Goal: Task Accomplishment & Management: Use online tool/utility

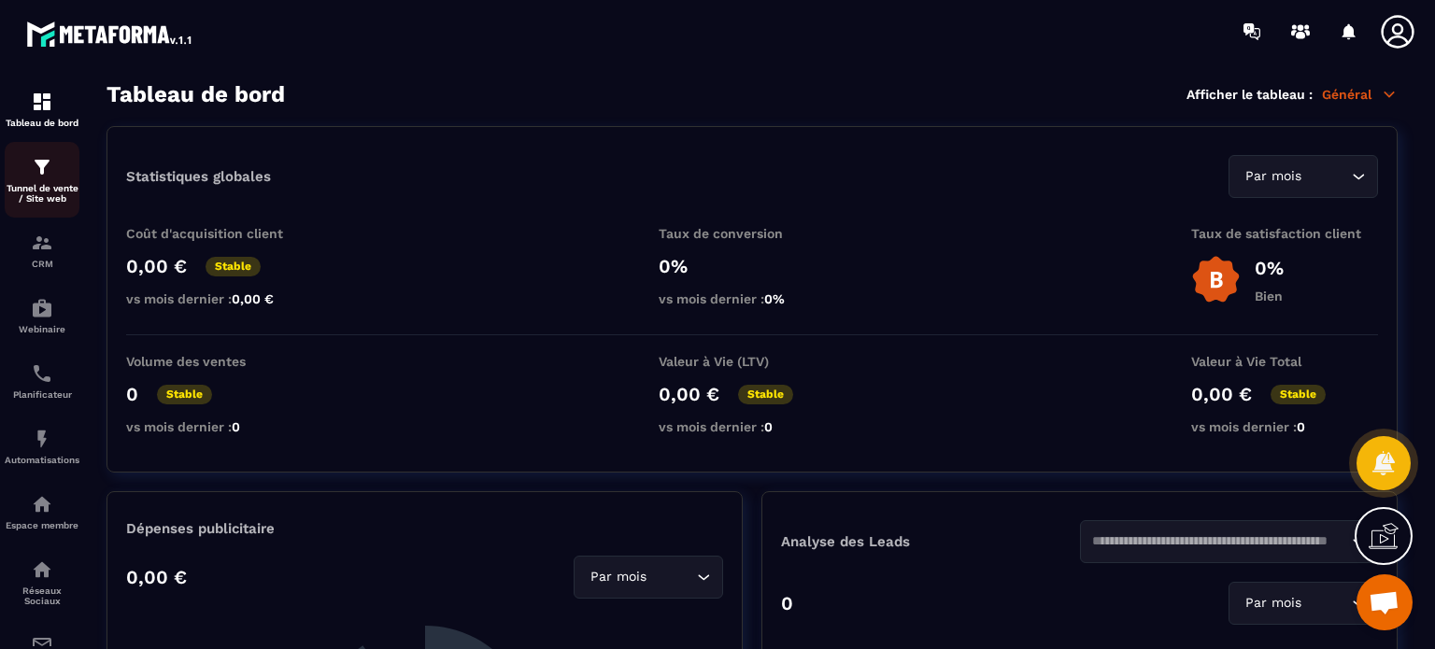
click at [23, 200] on p "Tunnel de vente / Site web" at bounding box center [42, 193] width 75 height 21
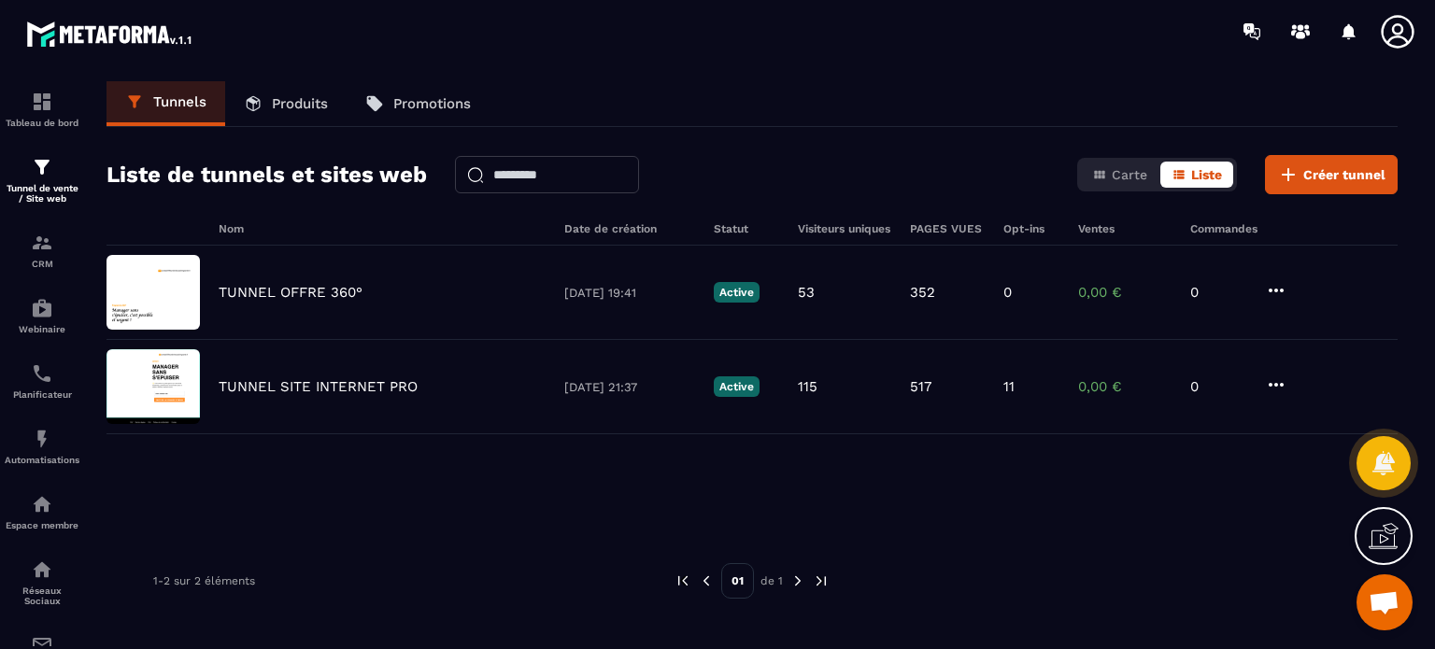
click at [1380, 35] on icon at bounding box center [1397, 31] width 37 height 37
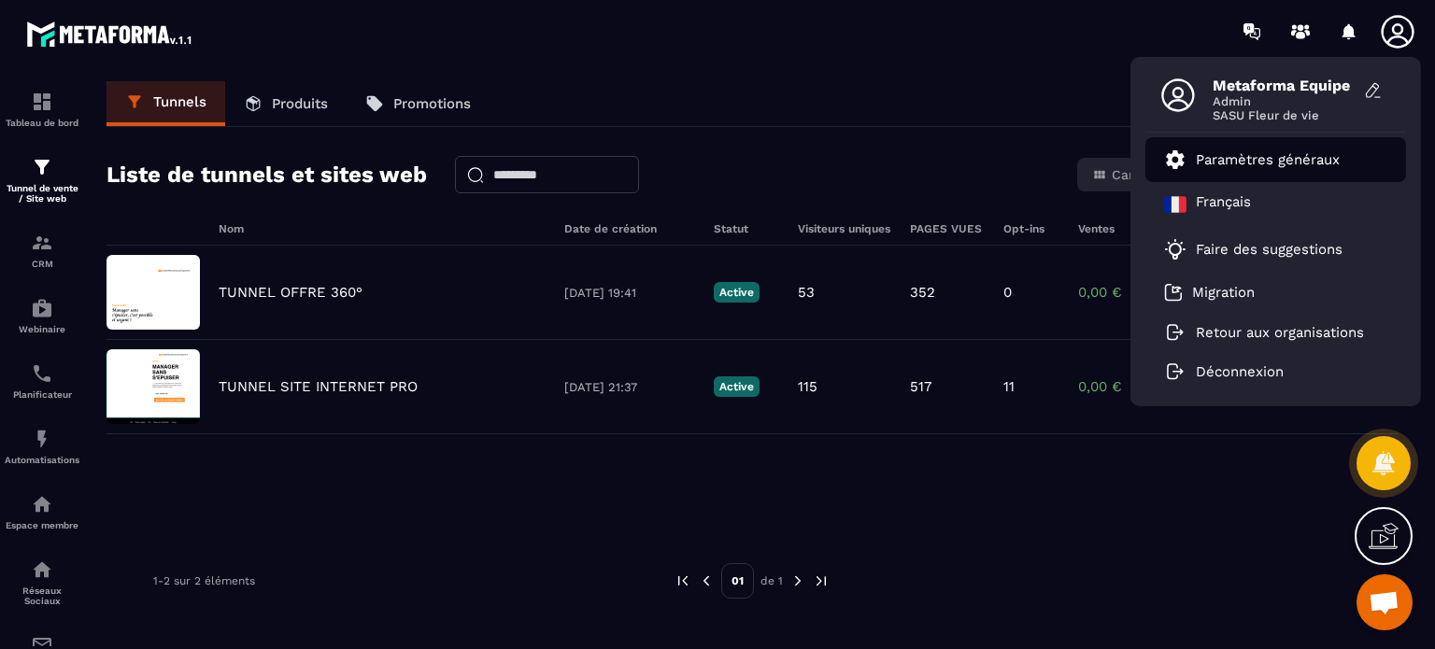
click at [1284, 158] on p "Paramètres généraux" at bounding box center [1268, 159] width 144 height 17
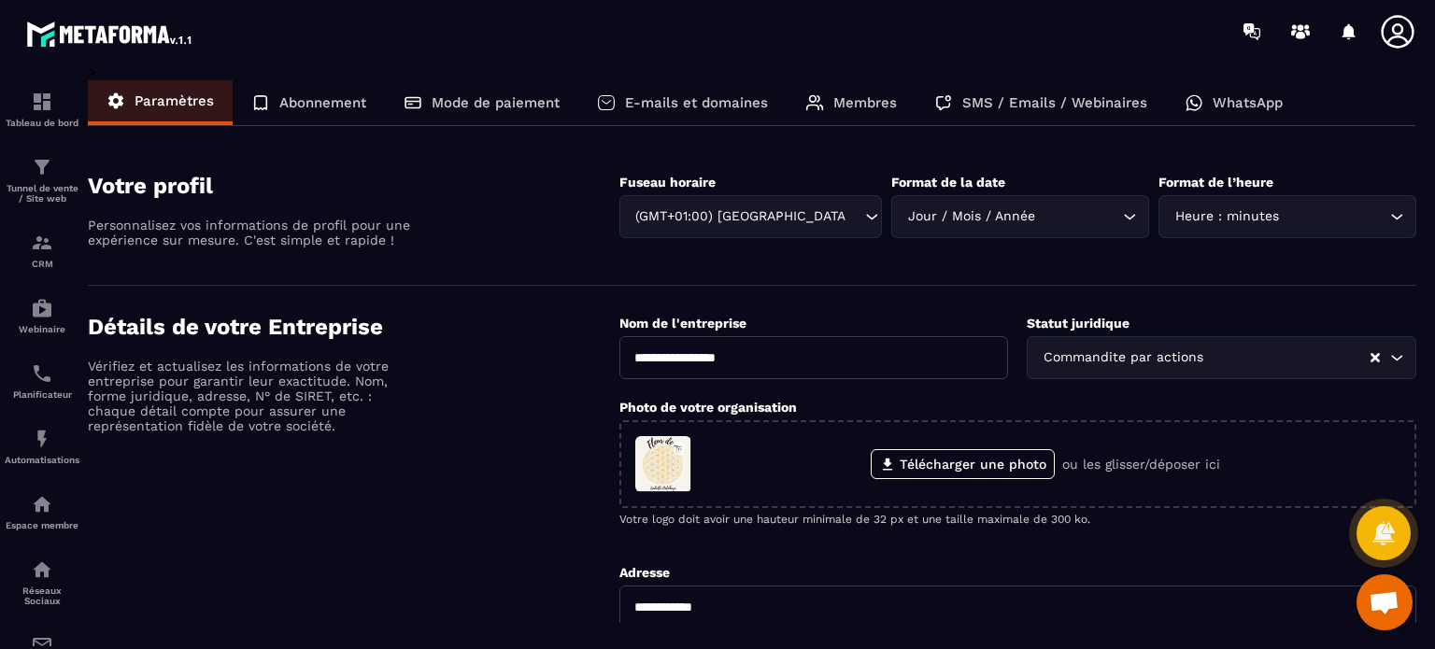
click at [1279, 164] on section "Votre profil Personnalisez vos informations de profil pour une expérience sur m…" at bounding box center [752, 215] width 1329 height 141
click at [860, 89] on div "Membres" at bounding box center [851, 102] width 129 height 45
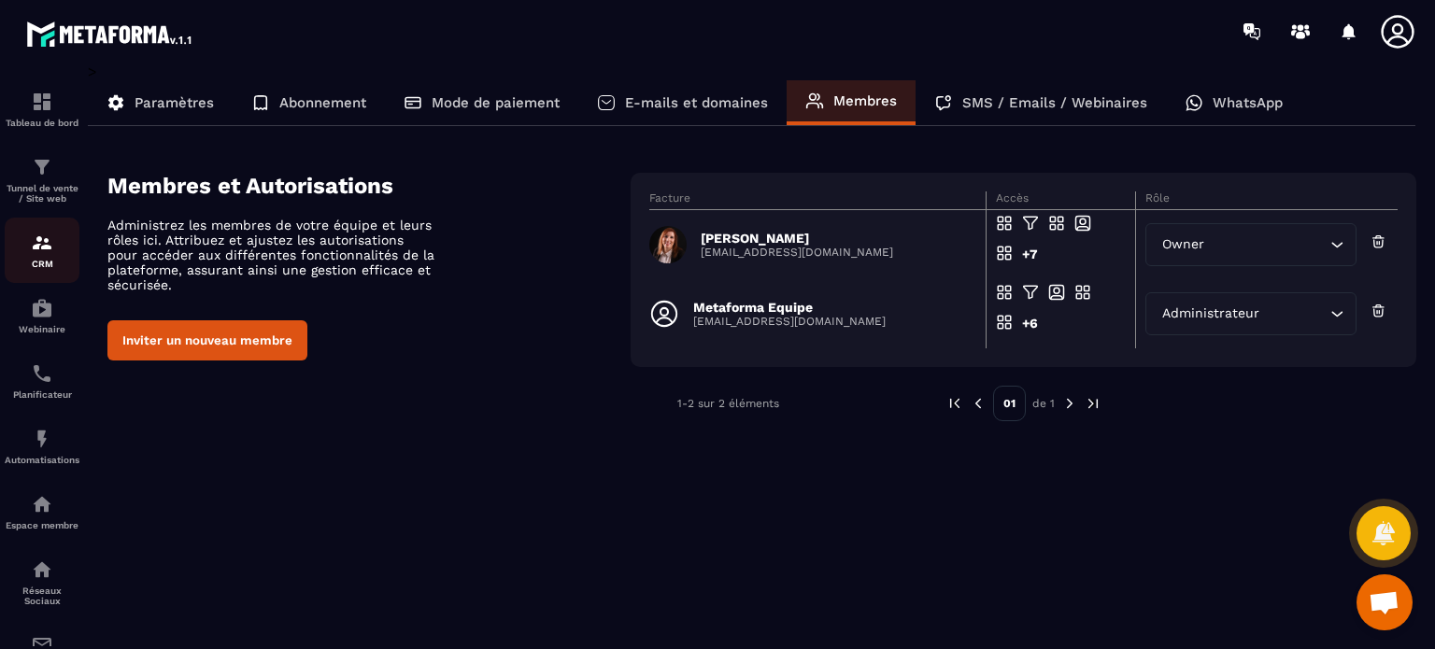
click at [49, 281] on link "CRM" at bounding box center [42, 250] width 75 height 65
click at [29, 392] on div "Planificateur" at bounding box center [42, 381] width 75 height 37
click at [49, 231] on link "CRM" at bounding box center [42, 250] width 75 height 65
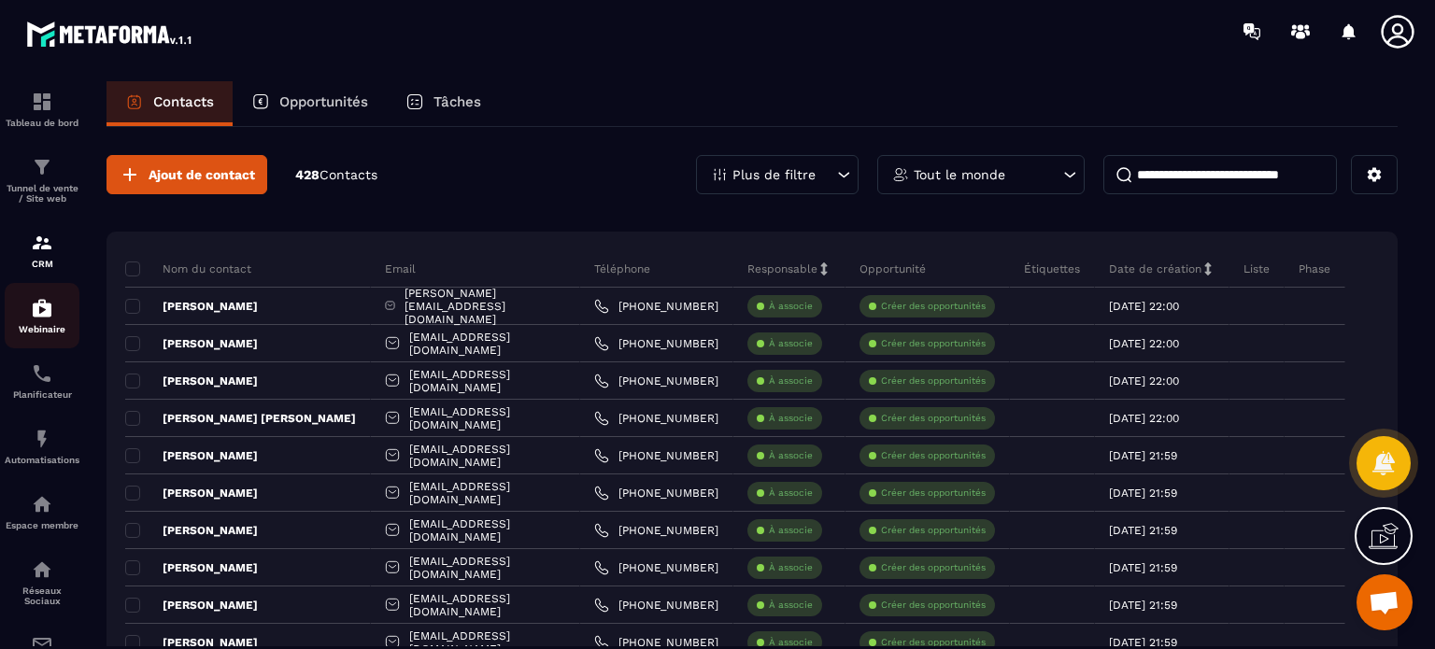
click at [42, 313] on img at bounding box center [42, 308] width 22 height 22
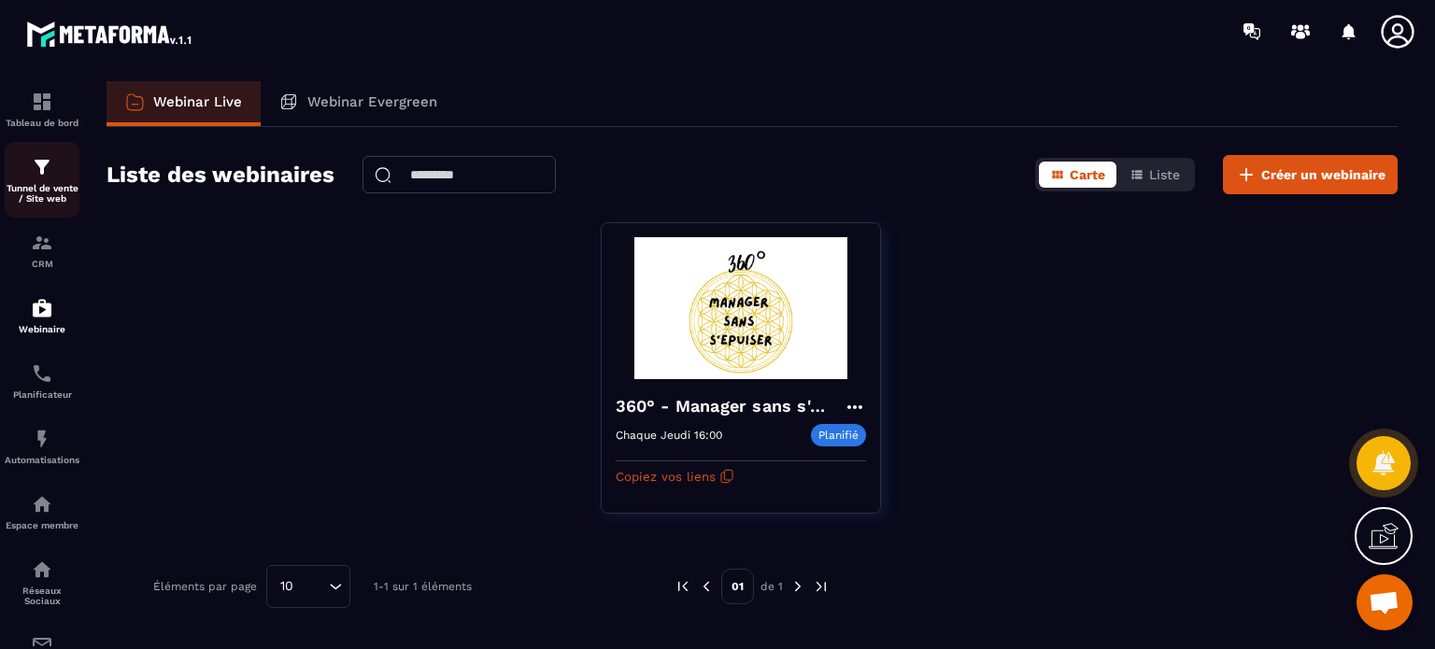
click at [41, 182] on div "Tunnel de vente / Site web" at bounding box center [42, 180] width 75 height 48
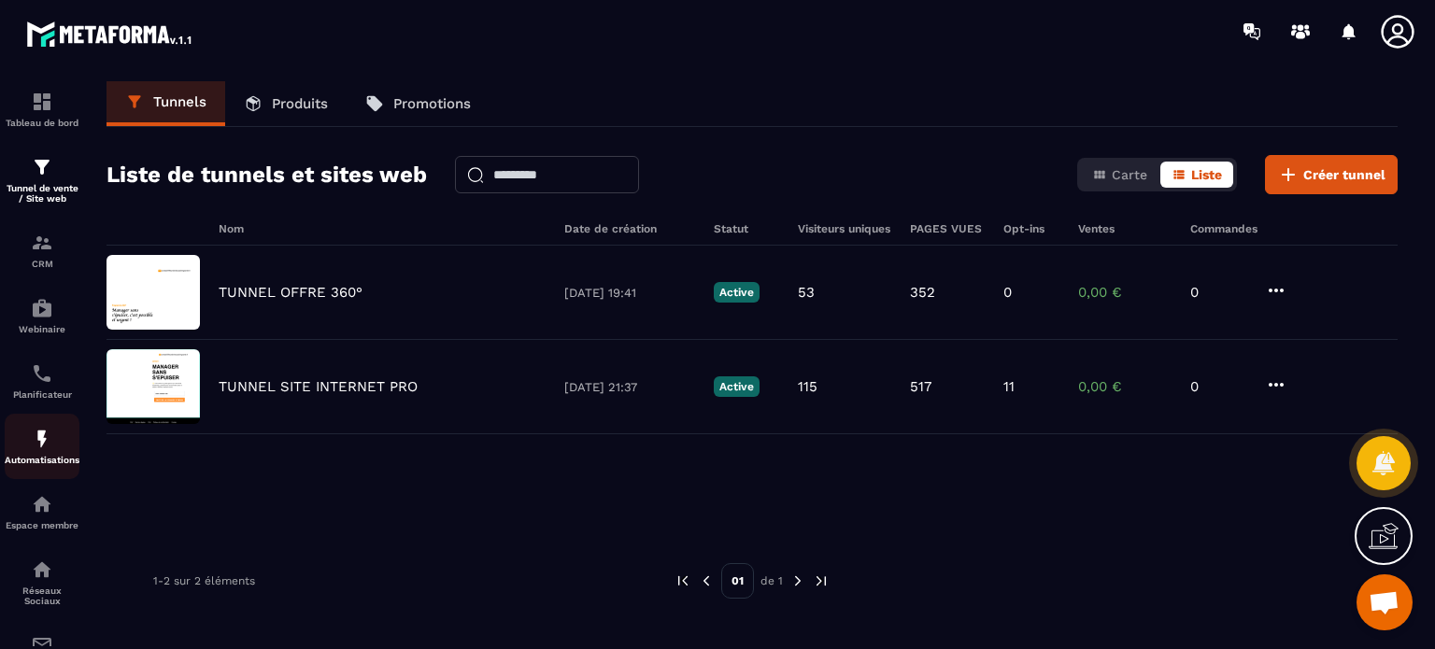
click at [27, 437] on div "Automatisations" at bounding box center [42, 446] width 75 height 37
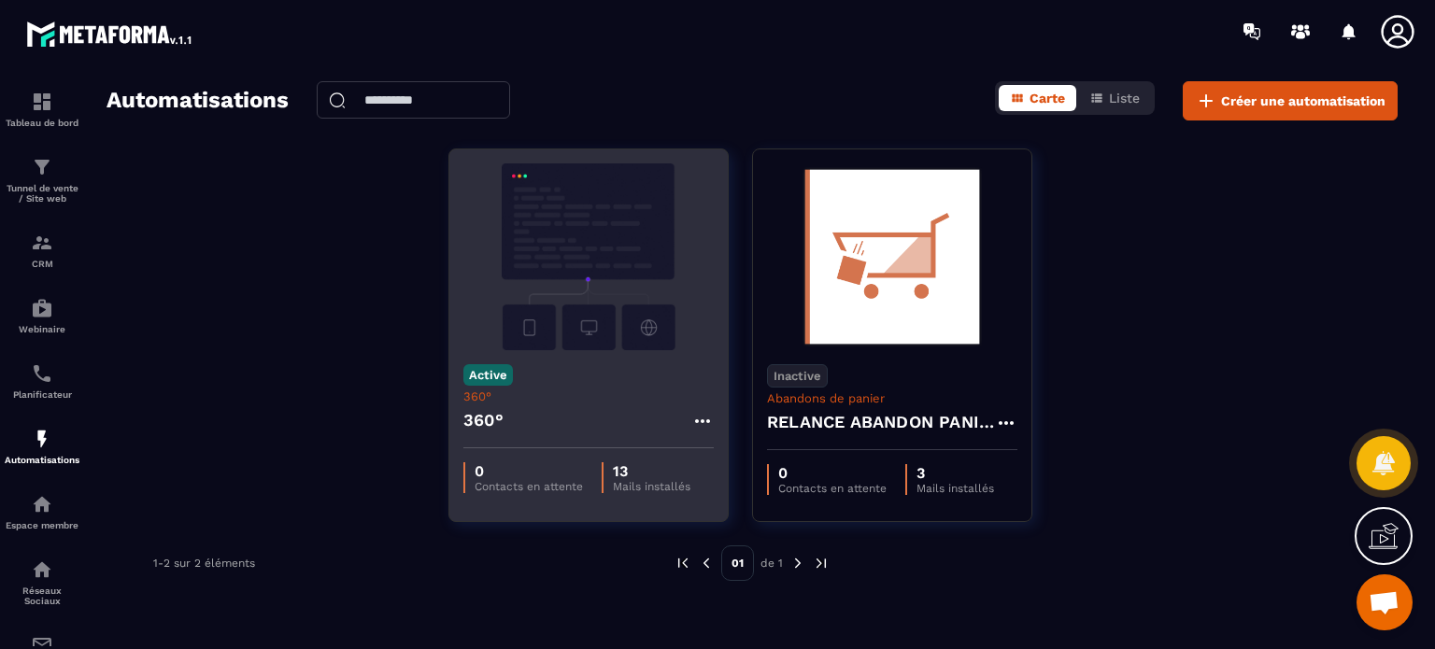
click at [602, 422] on div "360°" at bounding box center [588, 426] width 250 height 45
click at [598, 399] on p "360°" at bounding box center [588, 397] width 250 height 14
click at [709, 417] on icon at bounding box center [702, 421] width 22 height 22
click at [744, 474] on link "Modifier" at bounding box center [749, 463] width 101 height 41
click at [736, 455] on link "Modifier" at bounding box center [749, 463] width 101 height 41
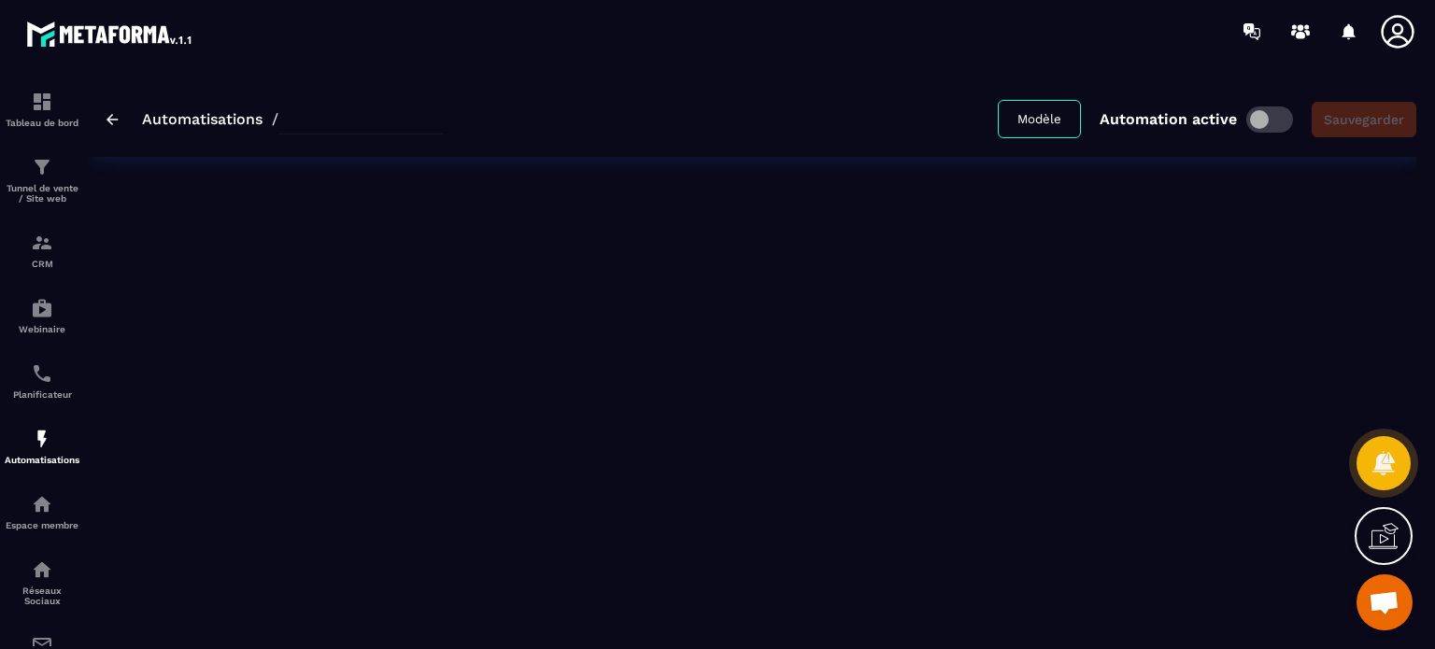
type input "****"
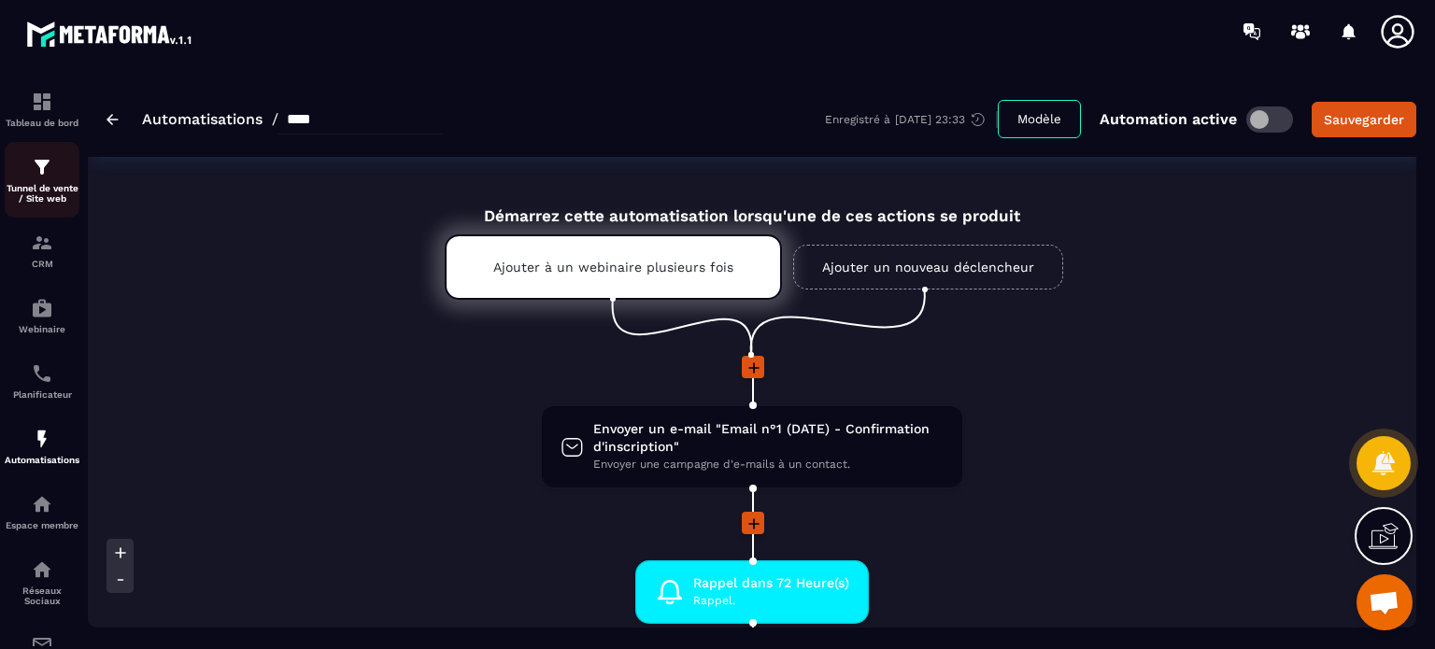
click at [19, 191] on p "Tunnel de vente / Site web" at bounding box center [42, 193] width 75 height 21
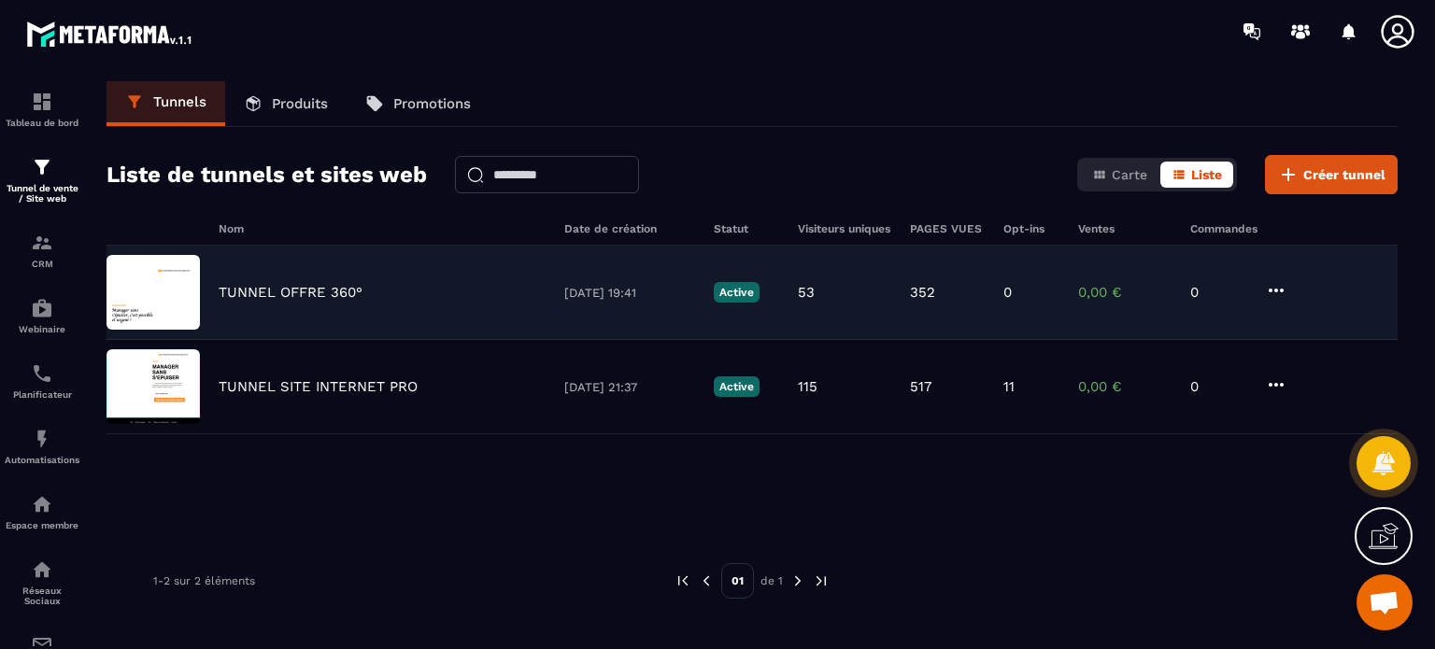
click at [301, 299] on p "TUNNEL OFFRE 360°" at bounding box center [291, 292] width 144 height 17
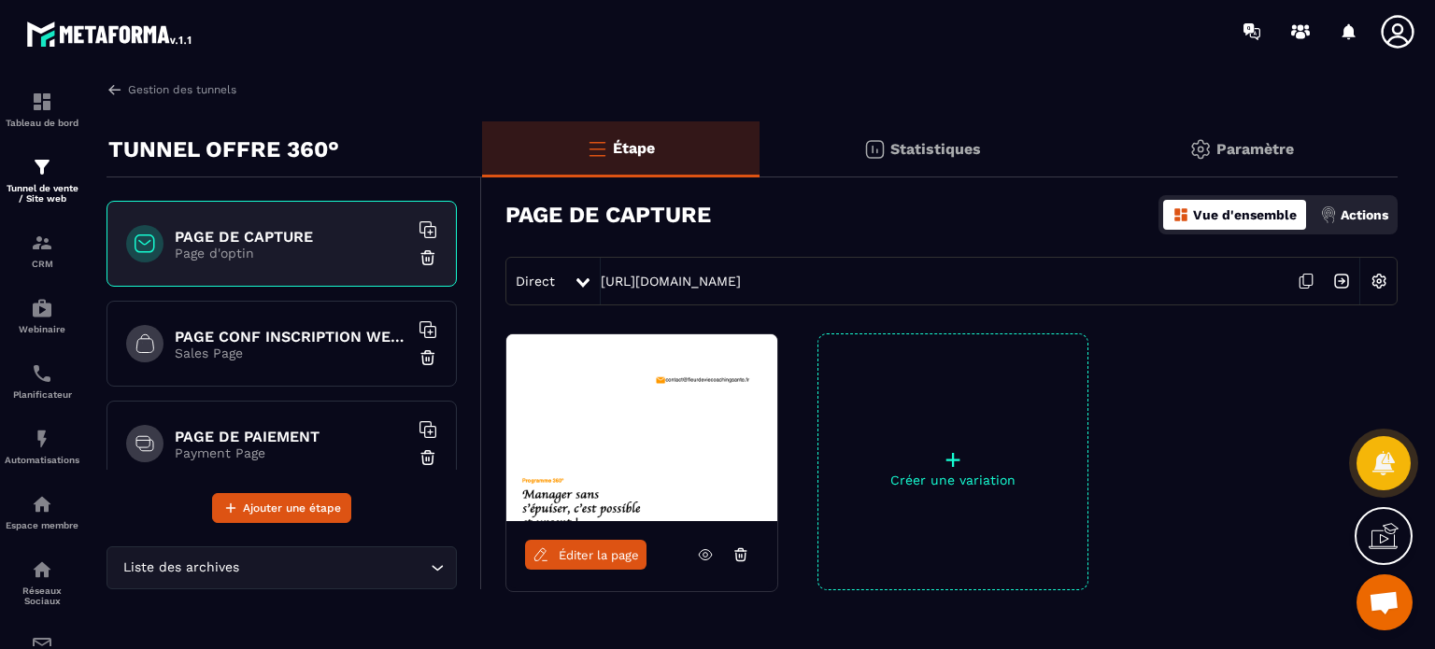
click at [1338, 210] on div "Actions" at bounding box center [1355, 215] width 78 height 30
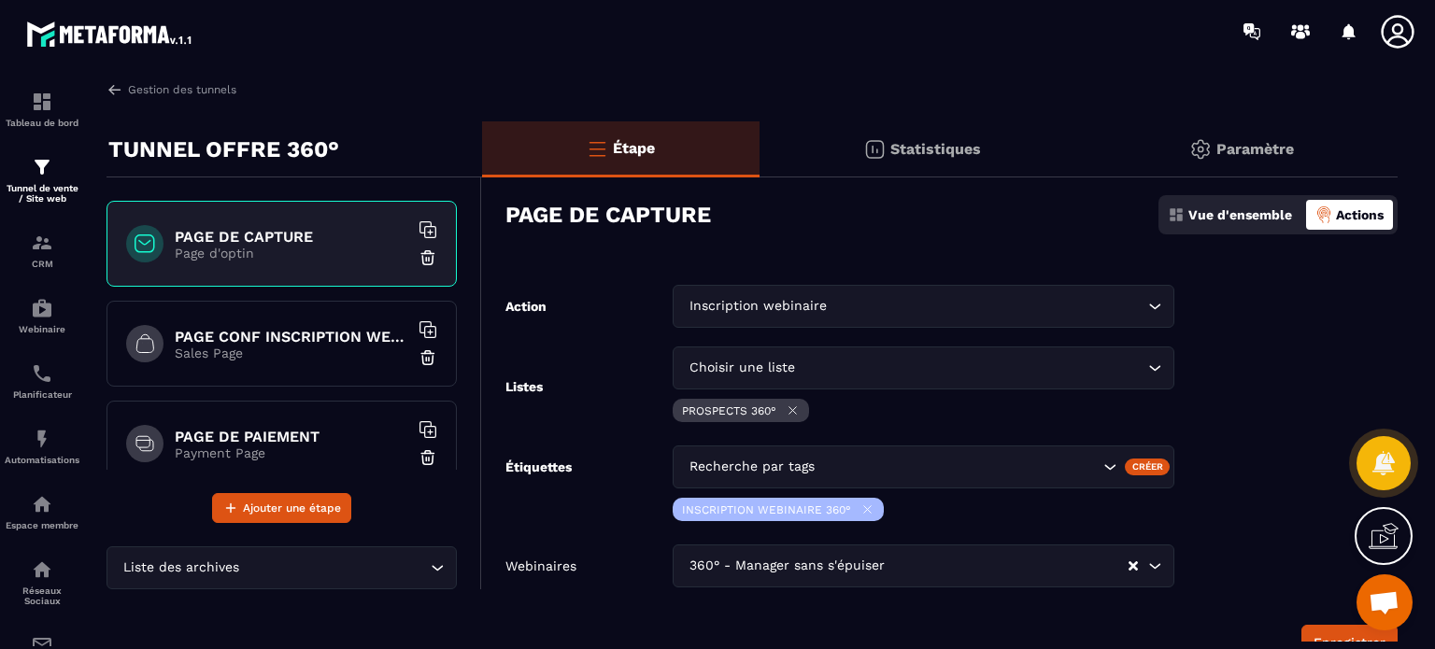
click at [1243, 384] on form "Action Inscription webinaire Loading... Listes Choisir une liste Loading... PRO…" at bounding box center [940, 473] width 916 height 376
click at [1317, 634] on button "Enregistrer" at bounding box center [1350, 643] width 96 height 36
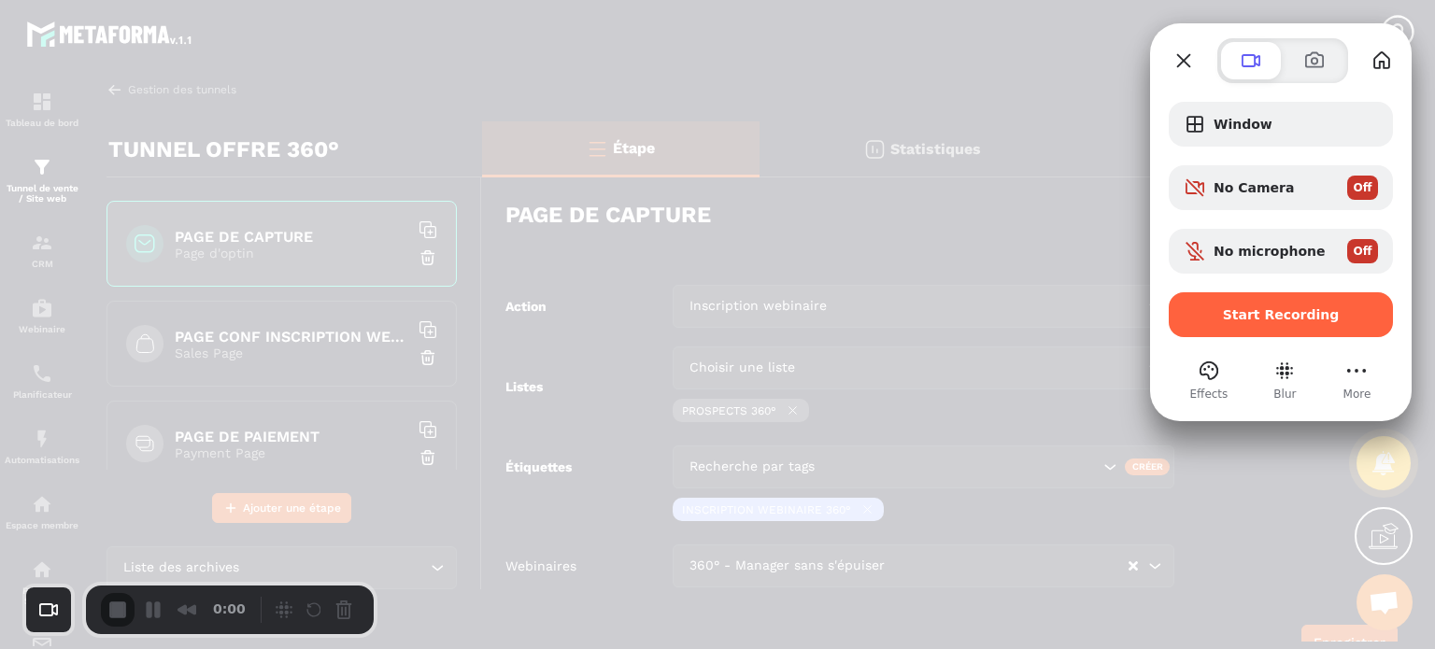
click at [1246, 221] on div "Window No Camera Off No microphone Off Start Recording" at bounding box center [1281, 219] width 224 height 235
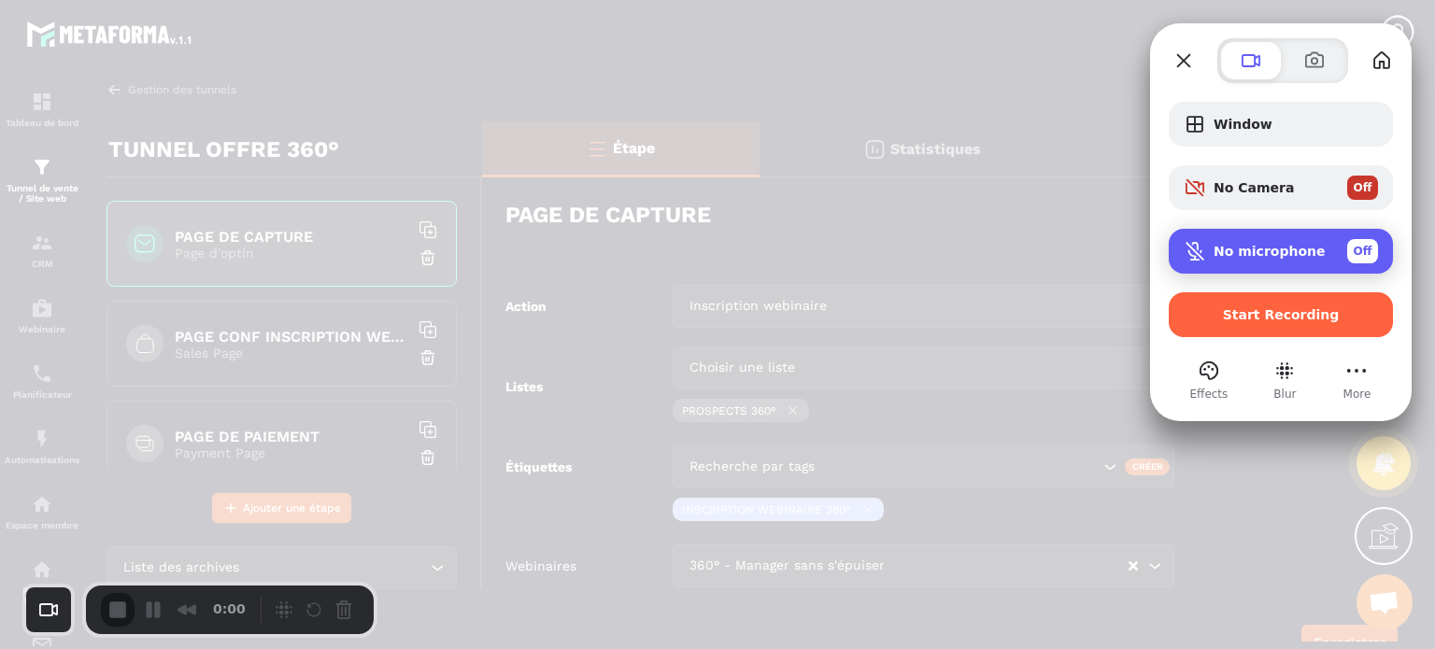
click at [1241, 254] on span "No microphone" at bounding box center [1270, 251] width 112 height 15
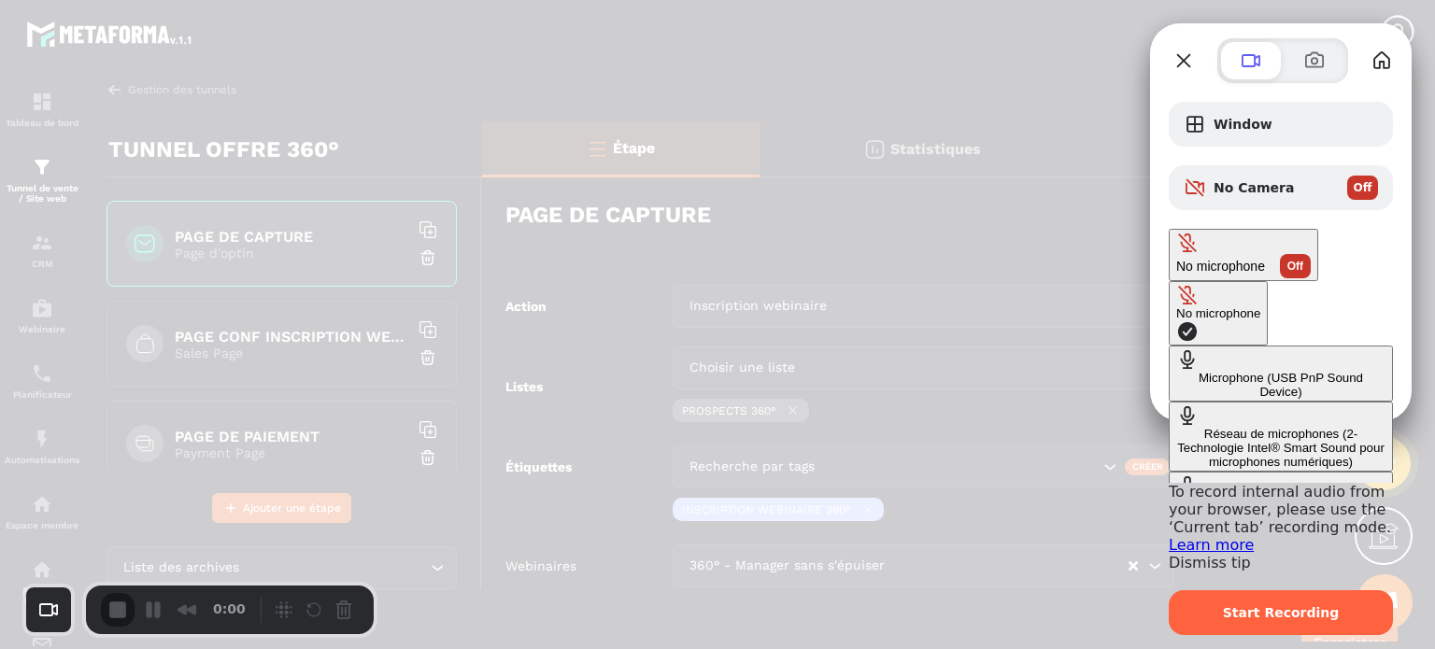
click at [1169, 346] on Device\) "Microphone (USB PnP Sound Device)" at bounding box center [1281, 374] width 224 height 56
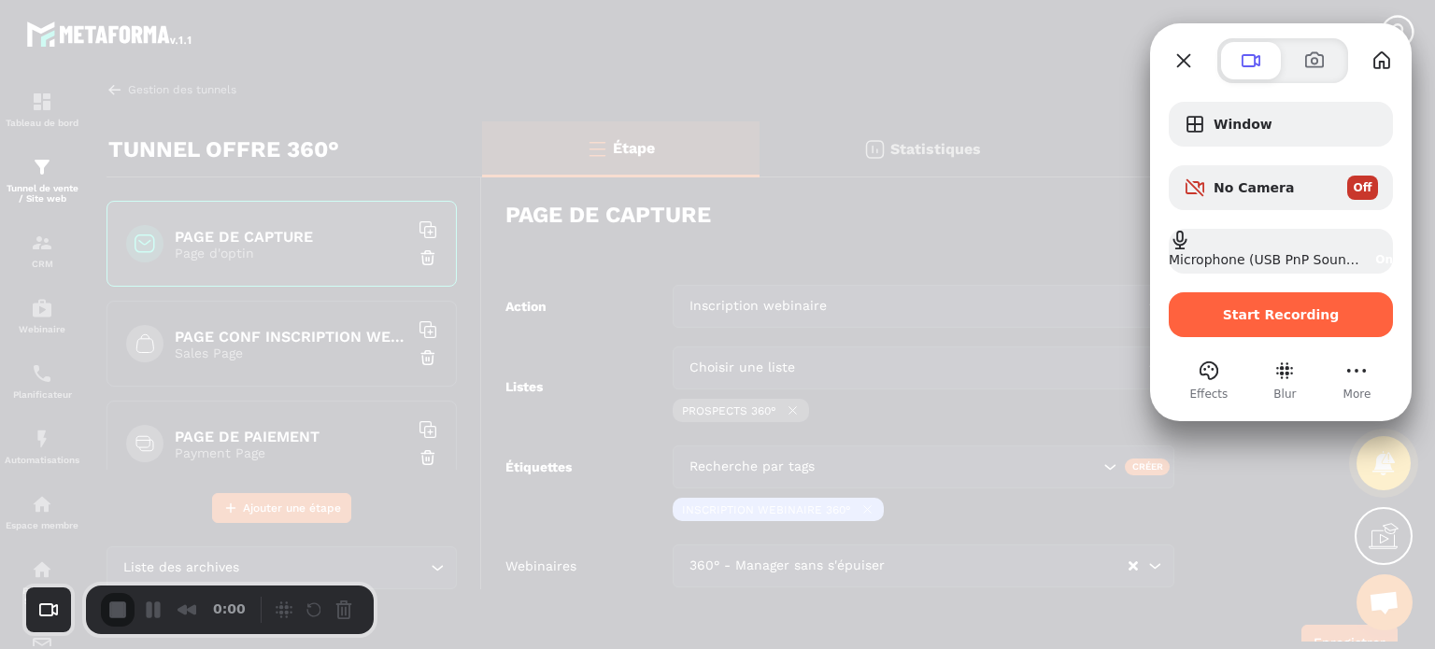
click at [1223, 341] on div at bounding box center [1281, 341] width 224 height 9
click at [45, 604] on button "Choose camera" at bounding box center [49, 610] width 36 height 36
click at [116, 565] on span "Avatar" at bounding box center [140, 558] width 49 height 18
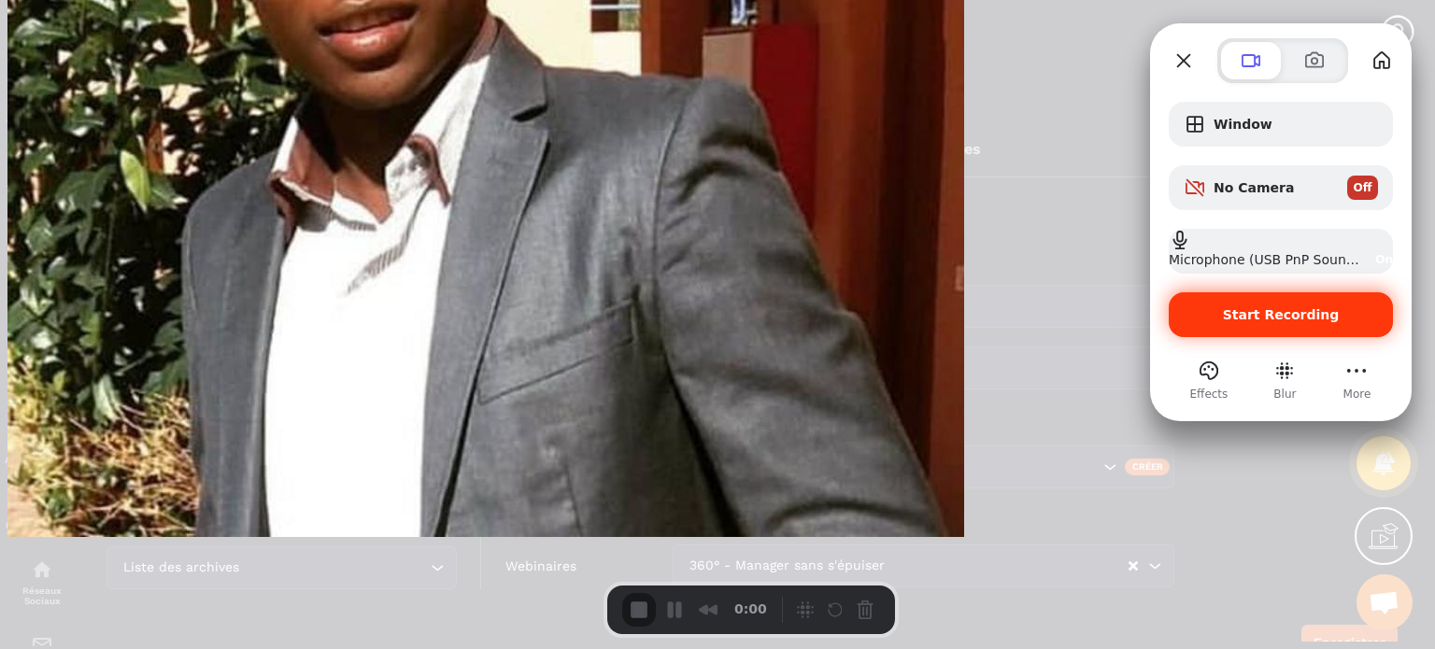
click at [1226, 308] on span "Start Recording" at bounding box center [1281, 314] width 194 height 15
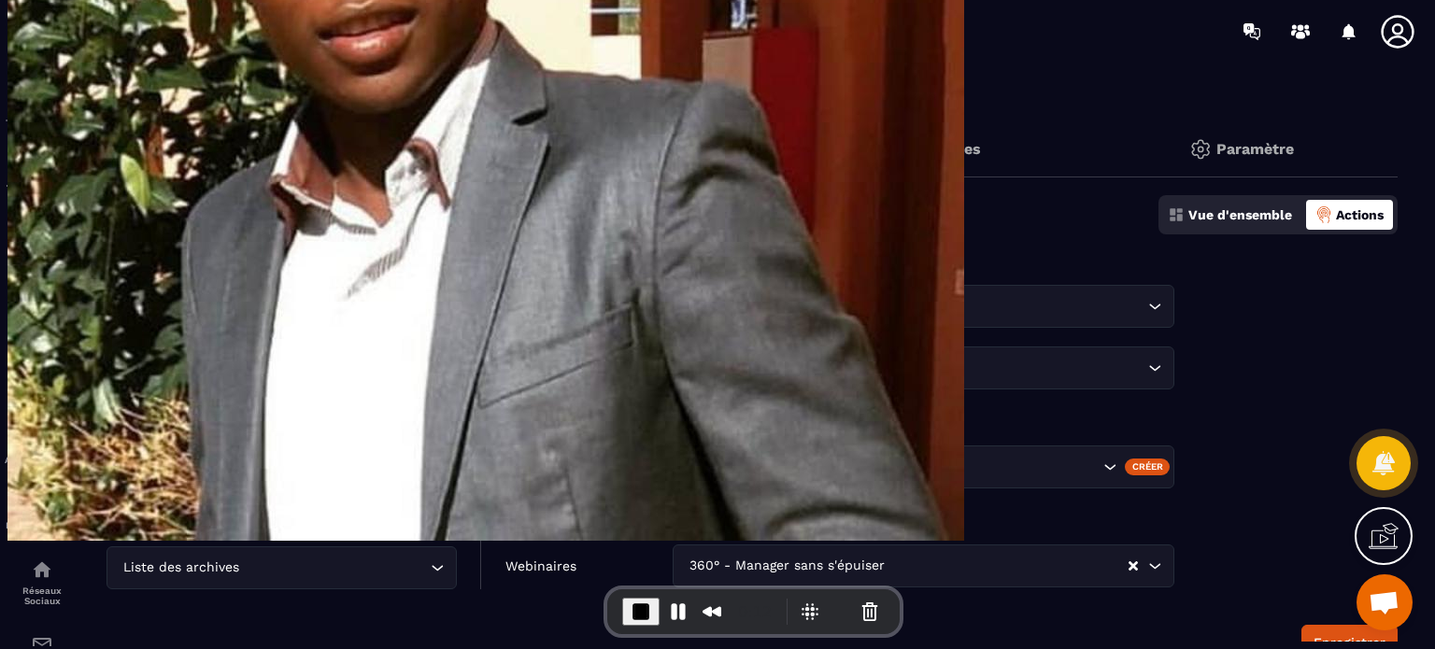
click at [779, 317] on div "Inscription webinaire Loading..." at bounding box center [924, 306] width 502 height 43
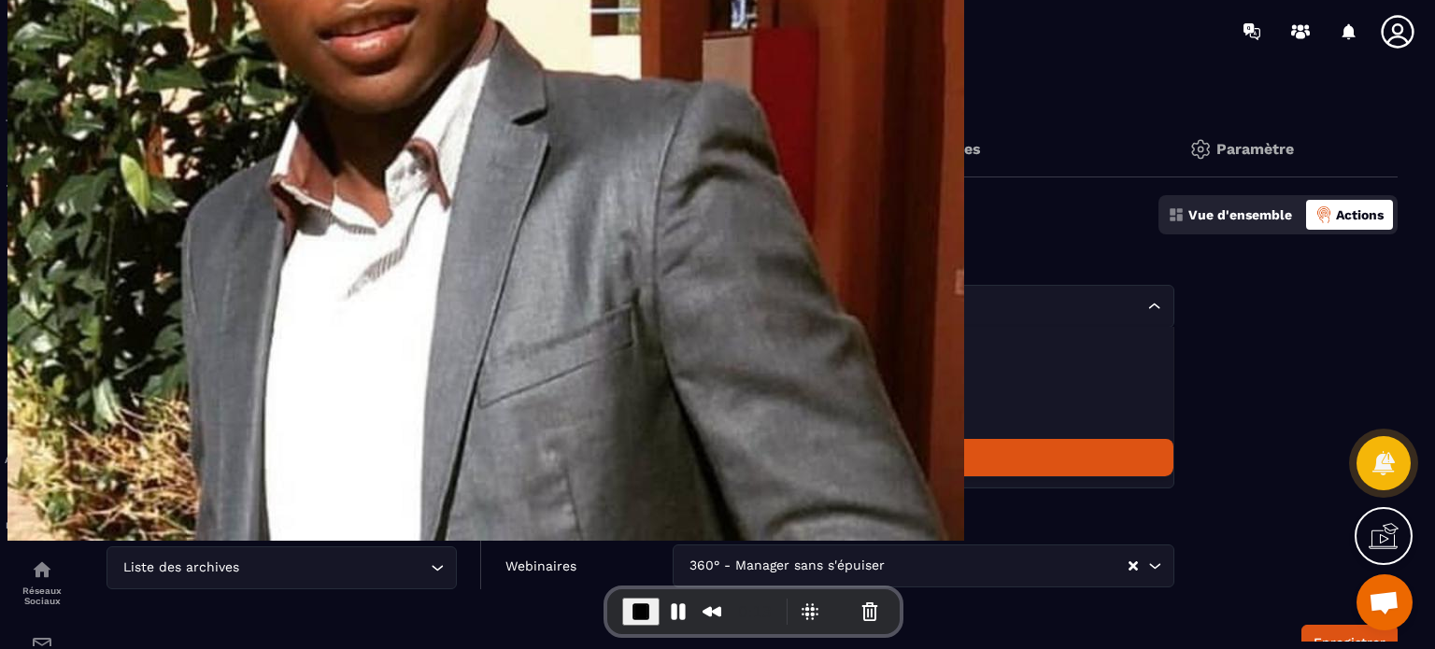
click at [742, 449] on p "Inscription webinaire" at bounding box center [923, 458] width 463 height 19
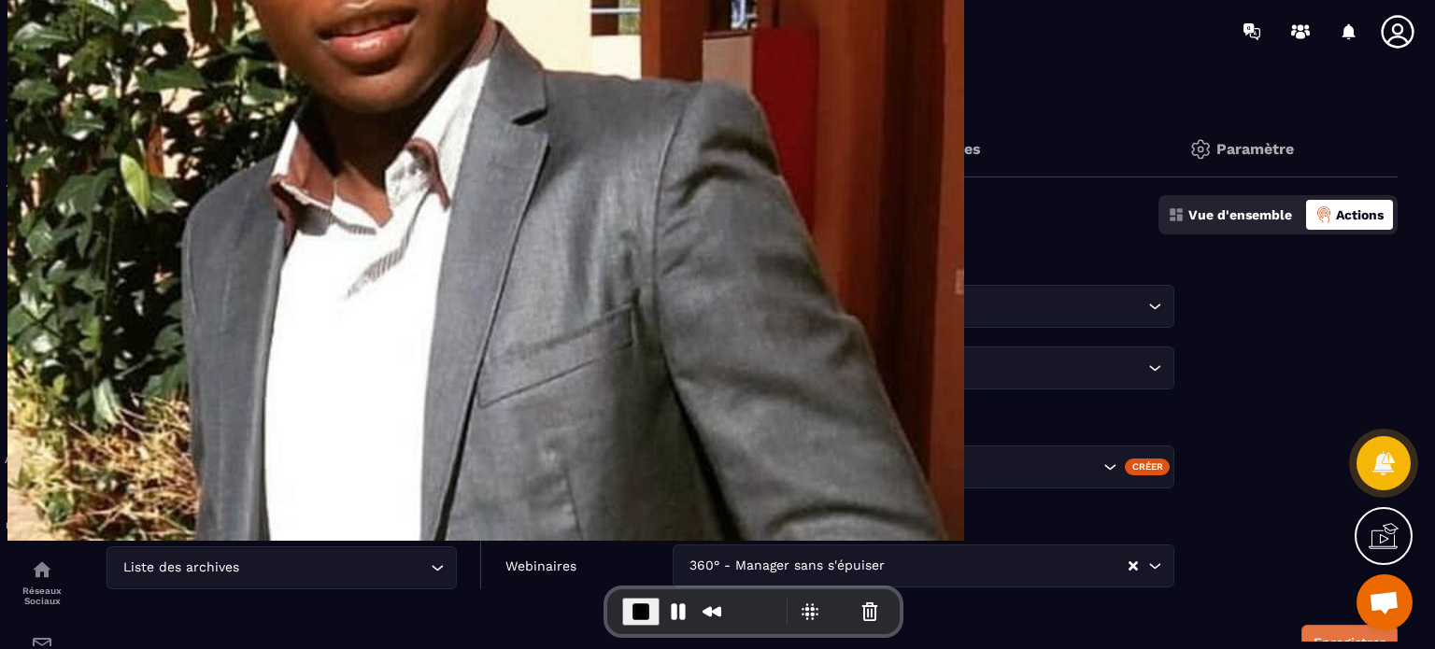
click at [1326, 631] on button "Enregistrer" at bounding box center [1350, 643] width 96 height 36
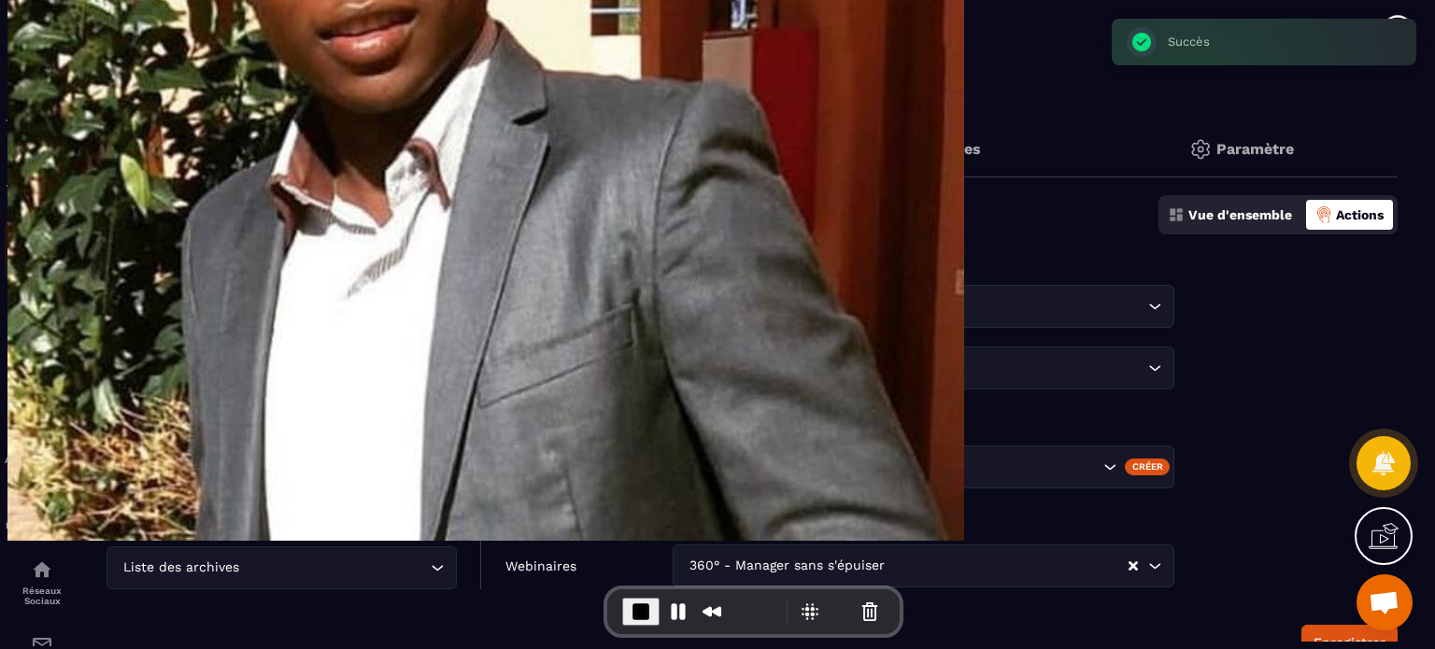
click at [42, 248] on img at bounding box center [42, 243] width 22 height 22
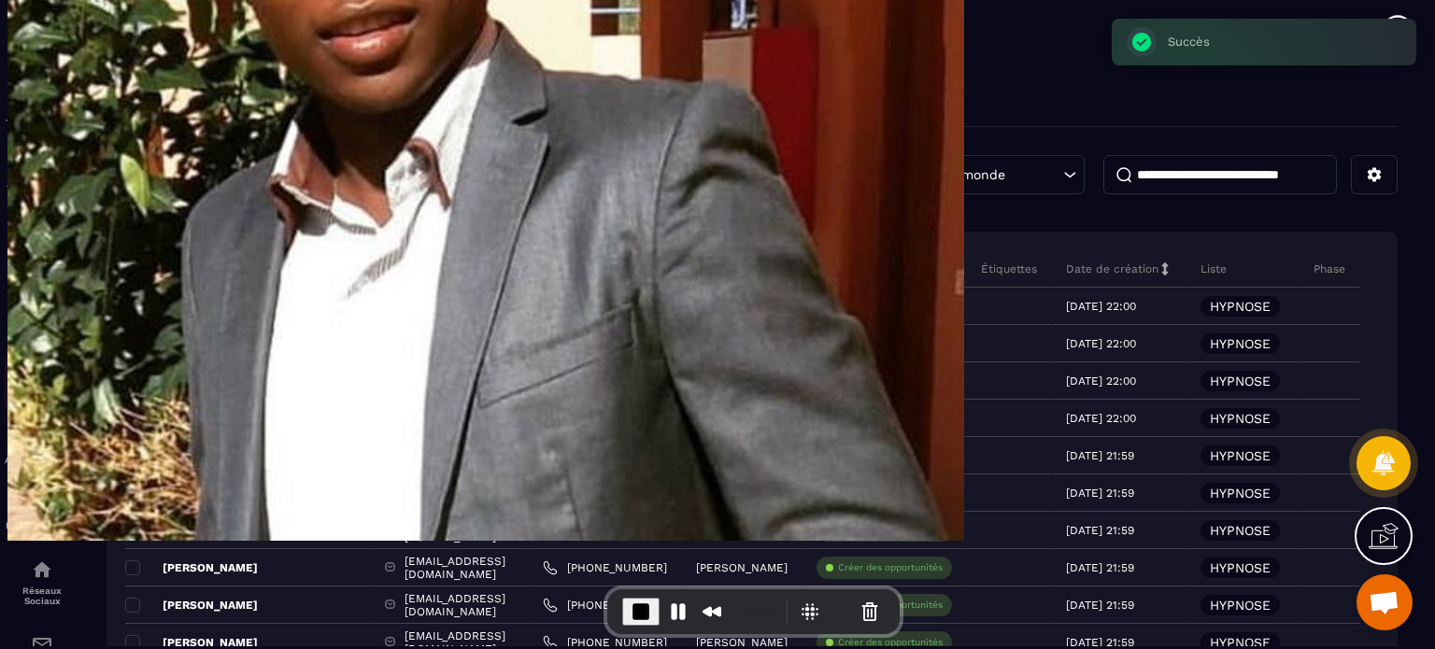
click at [37, 373] on img at bounding box center [42, 374] width 22 height 22
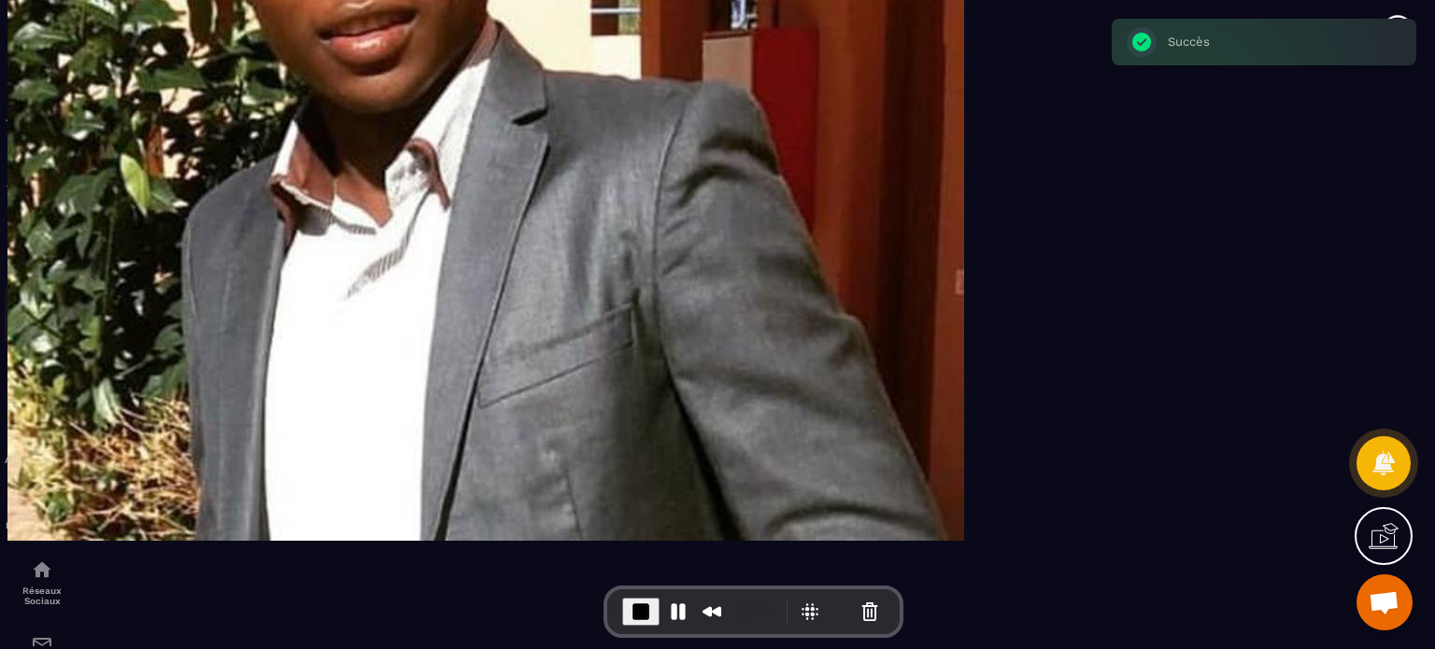
click at [43, 335] on p "Webinaire" at bounding box center [42, 329] width 75 height 10
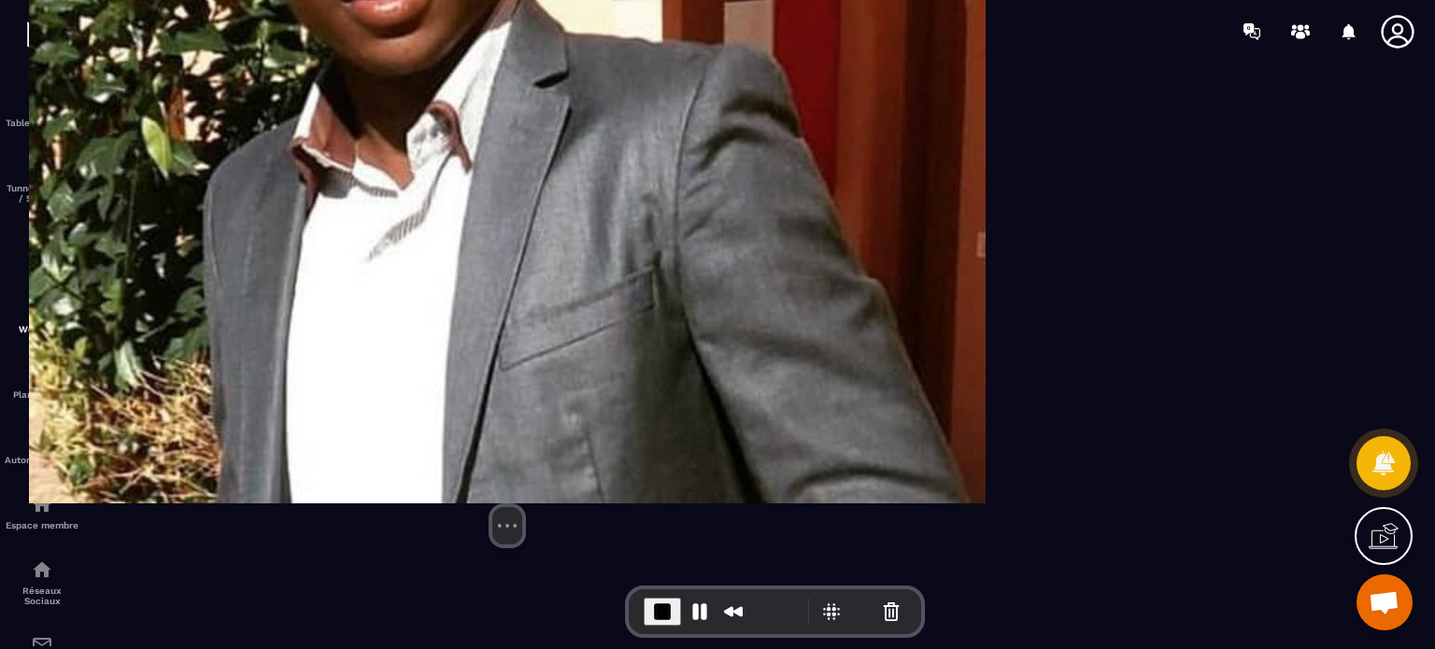
drag, startPoint x: 63, startPoint y: 506, endPoint x: 187, endPoint y: 520, distance: 125.1
click at [187, 504] on img at bounding box center [507, 25] width 957 height 957
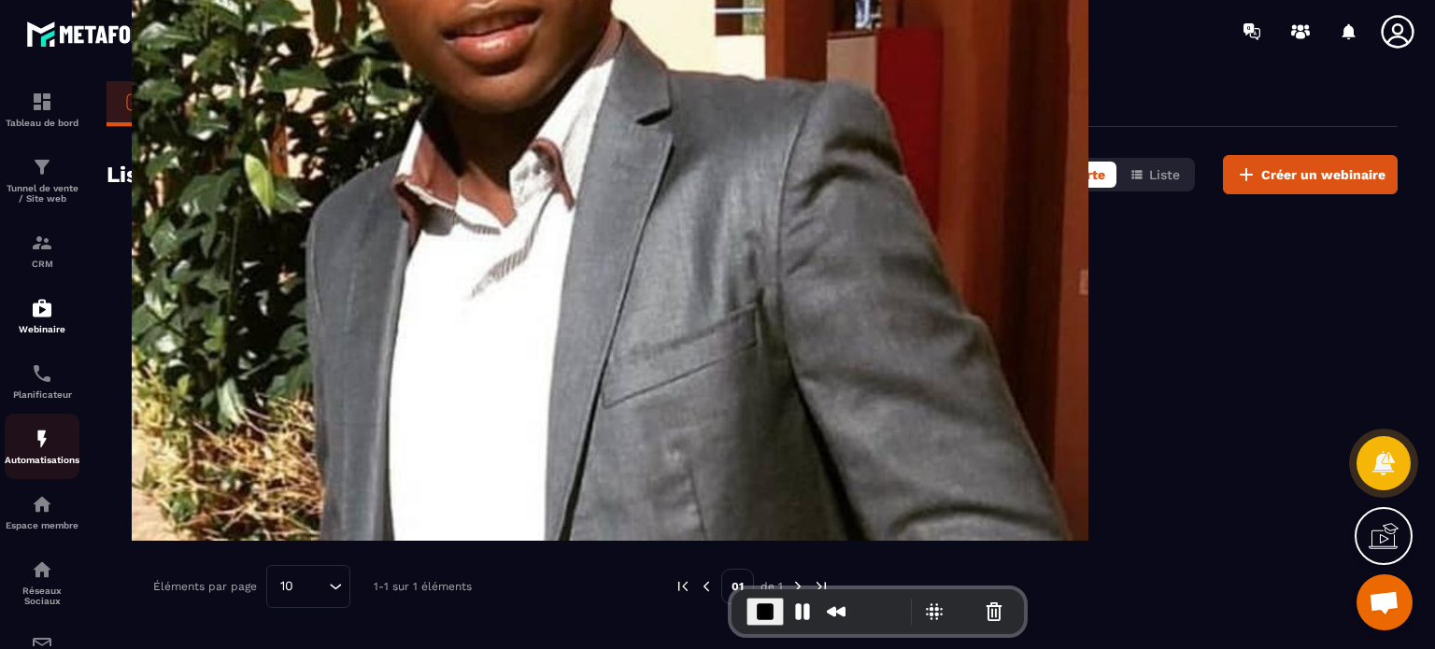
click at [43, 458] on div "Automatisations" at bounding box center [42, 446] width 75 height 37
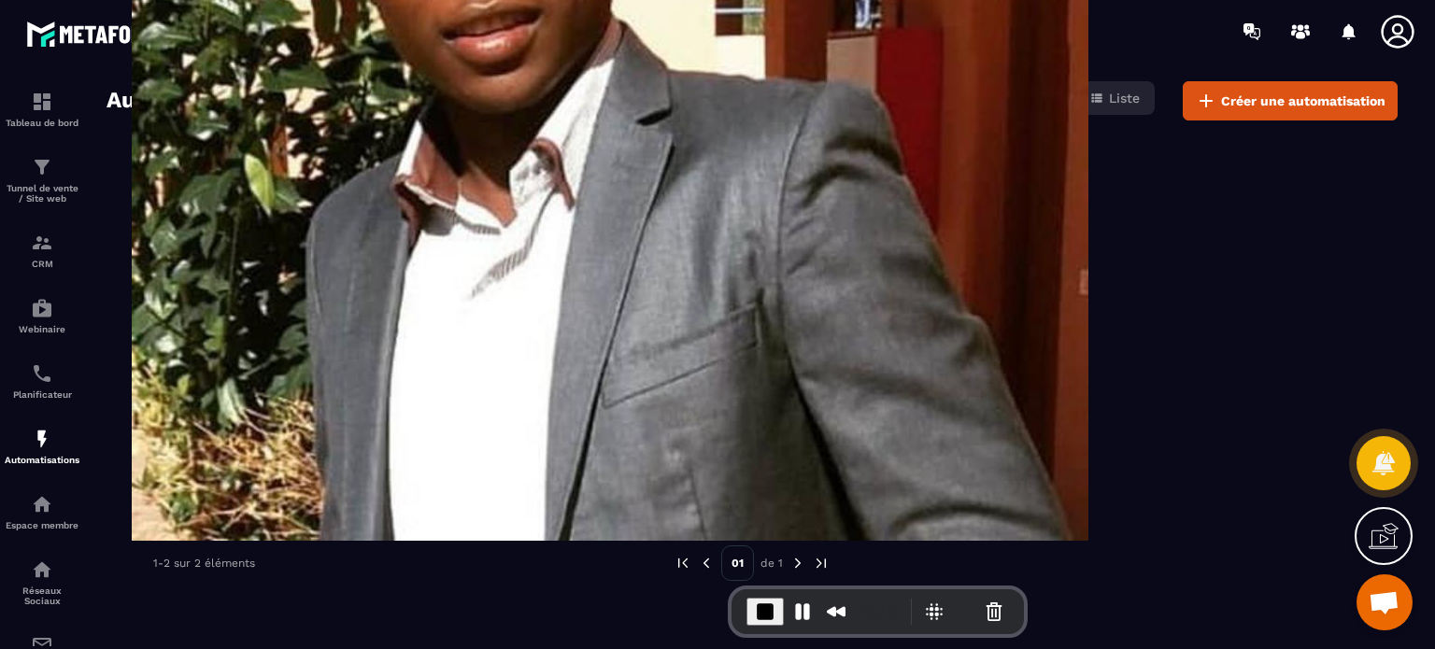
click at [528, 417] on div "360°" at bounding box center [588, 426] width 250 height 45
click at [705, 418] on icon at bounding box center [702, 421] width 22 height 22
click at [712, 455] on icon at bounding box center [718, 463] width 17 height 17
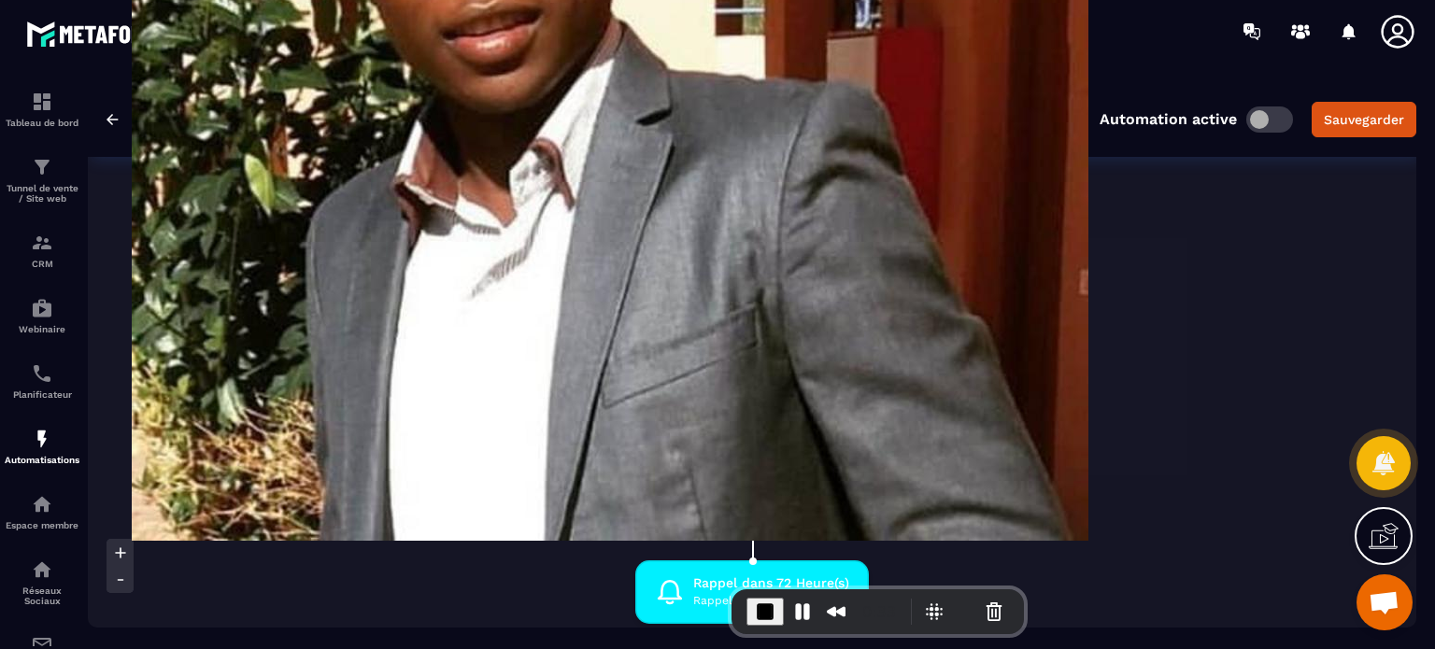
click at [611, 247] on div "Ajouter à un webinaire plusieurs fois" at bounding box center [613, 267] width 337 height 65
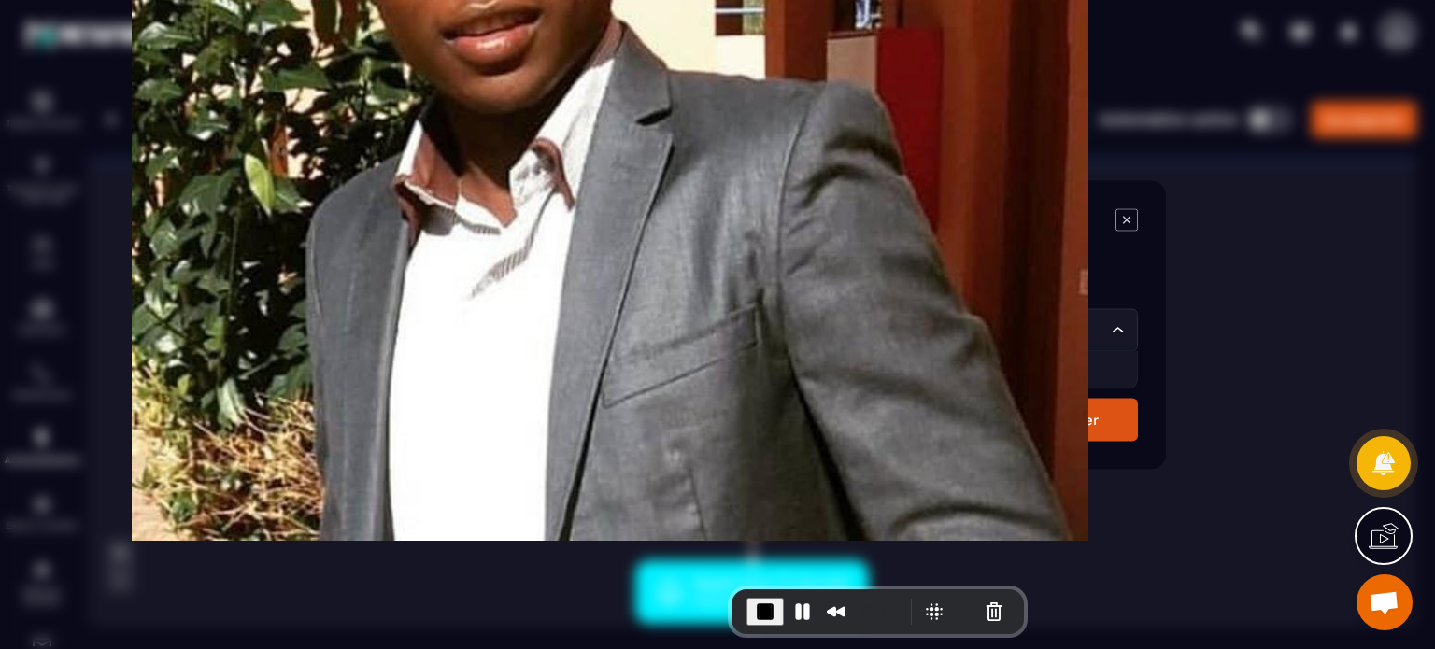
click at [800, 328] on div "360° - Manager sans s'épuiser" at bounding box center [922, 330] width 375 height 21
click at [786, 378] on p "360° - Manager sans s'épuiser" at bounding box center [932, 369] width 375 height 19
click at [1096, 441] on div "Option d'action ( Ajouter à un webinaire) Runs Plusieurs fois Loading... Webina…" at bounding box center [717, 324] width 897 height 289
click at [1087, 419] on div "Sauvegarder" at bounding box center [1056, 419] width 86 height 17
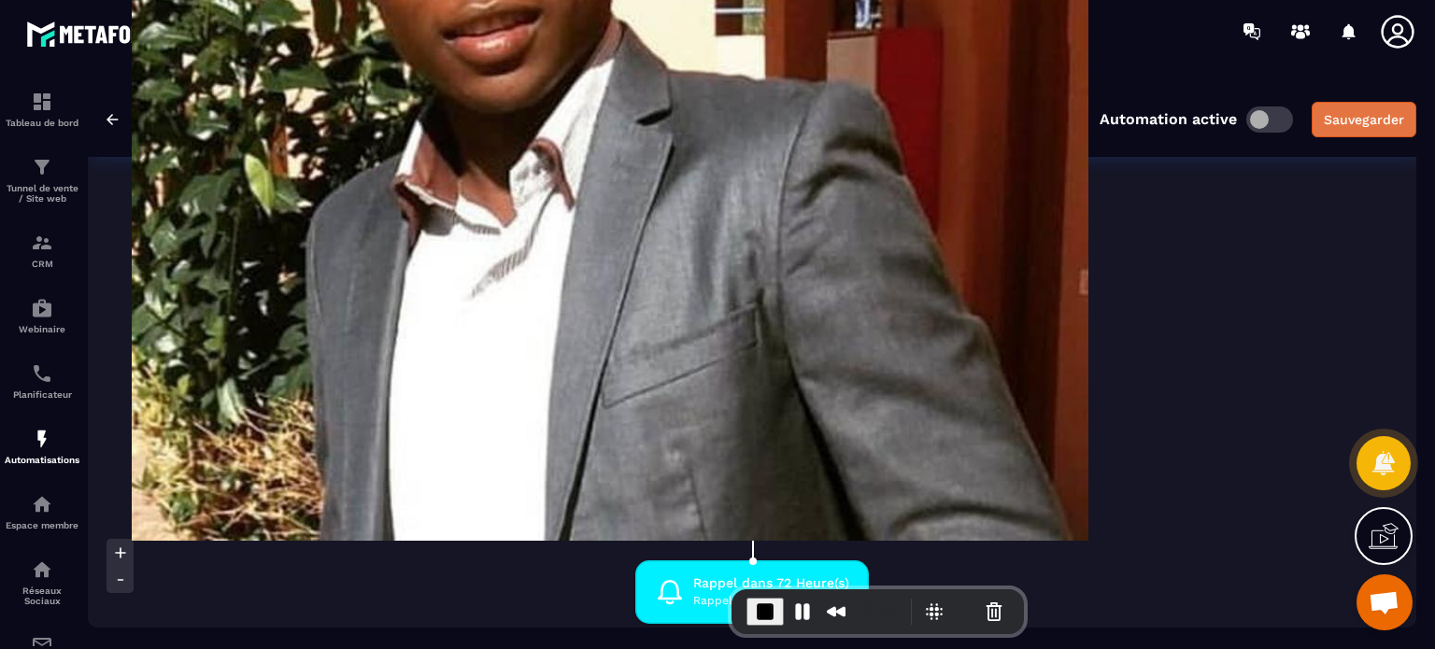
click at [1355, 121] on div "Sauvegarder" at bounding box center [1364, 119] width 80 height 19
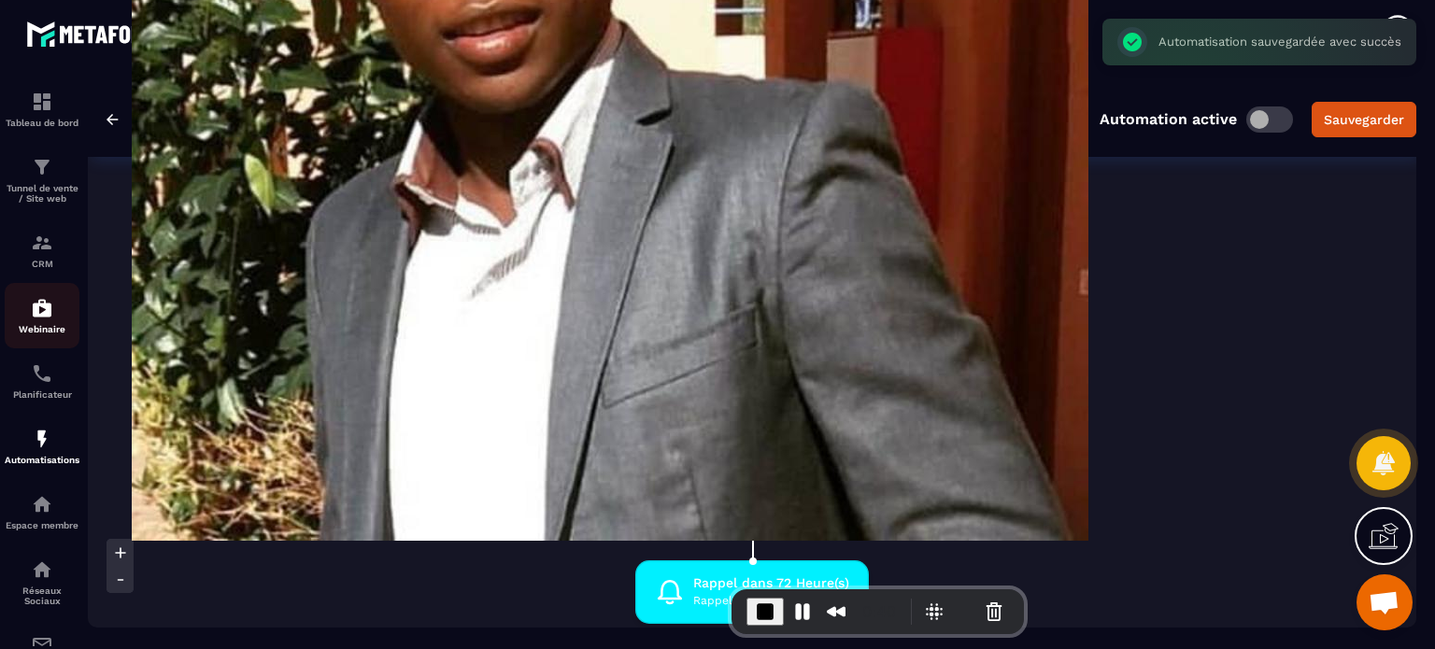
click at [37, 299] on link "Webinaire" at bounding box center [42, 315] width 75 height 65
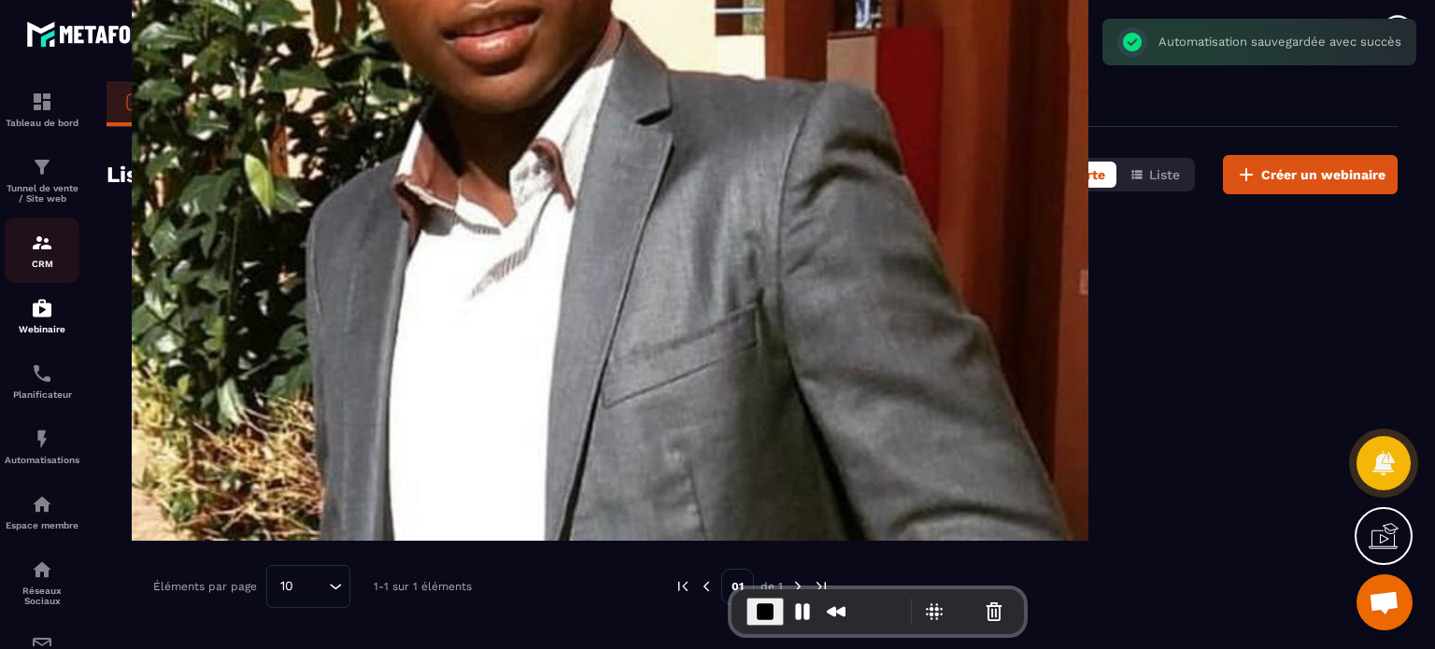
click at [41, 269] on p "CRM" at bounding box center [42, 264] width 75 height 10
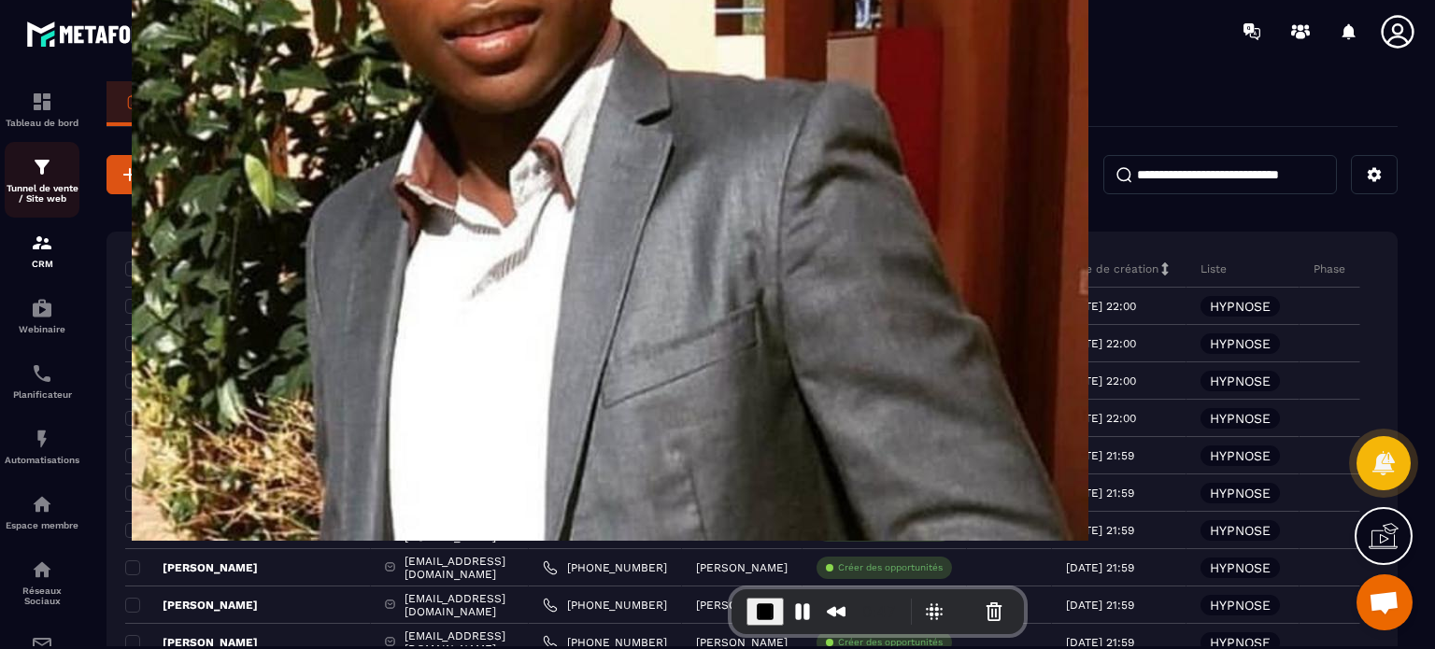
click at [27, 196] on p "Tunnel de vente / Site web" at bounding box center [42, 193] width 75 height 21
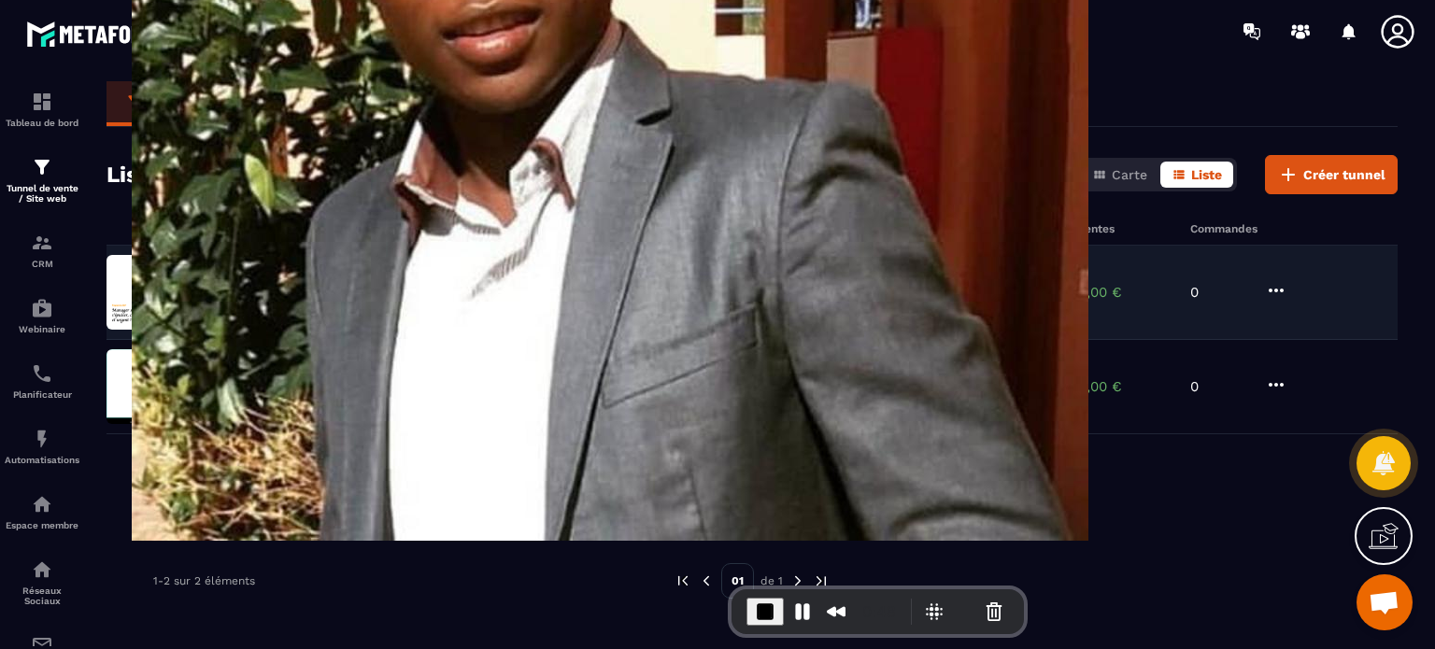
click at [319, 284] on p "TUNNEL OFFRE 360°" at bounding box center [291, 292] width 144 height 17
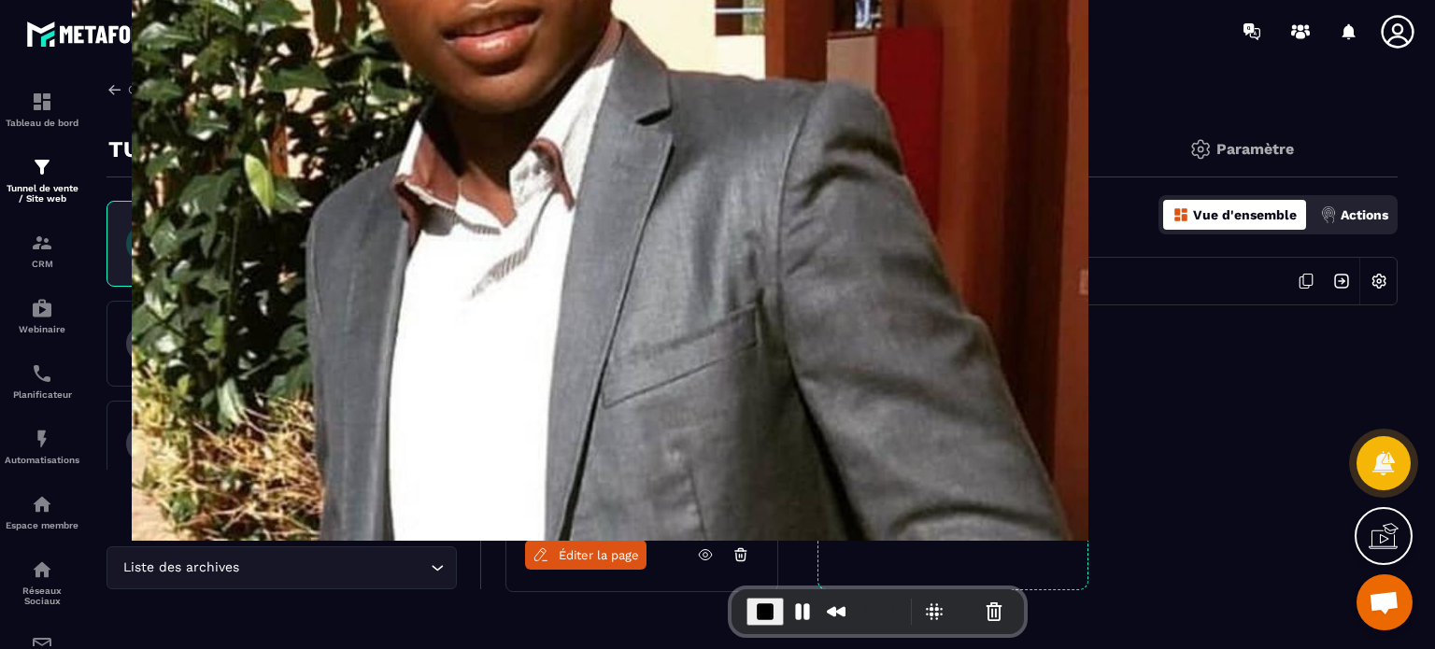
click at [651, 279] on link "[URL][DOMAIN_NAME]" at bounding box center [671, 281] width 140 height 15
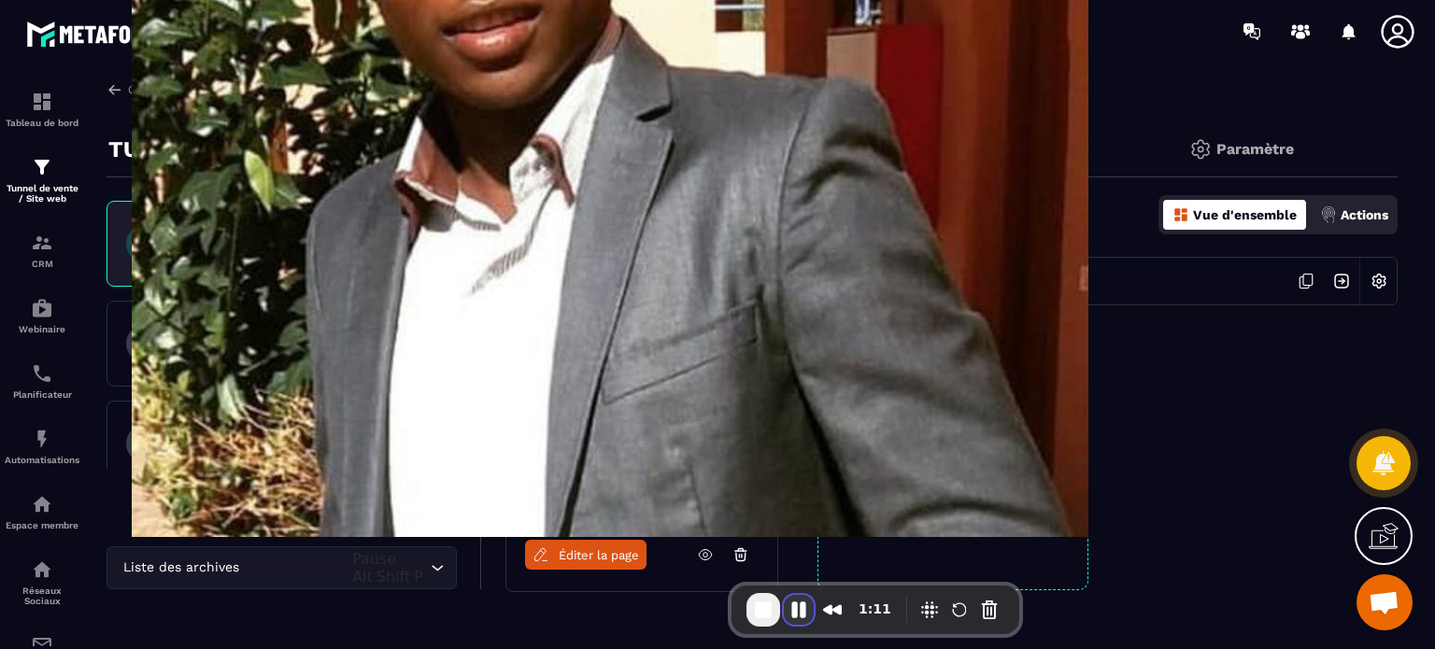
click at [784, 603] on button "Pause Recording" at bounding box center [799, 610] width 30 height 30
click at [786, 617] on span "Play Recording" at bounding box center [797, 610] width 22 height 22
click at [35, 267] on p "CRM" at bounding box center [42, 264] width 75 height 10
